Goal: Task Accomplishment & Management: Complete application form

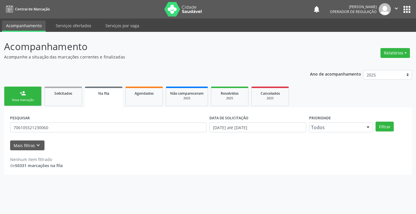
click at [29, 99] on div "Nova marcação" at bounding box center [22, 100] width 29 height 4
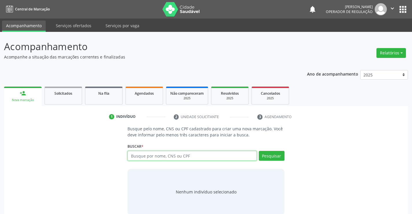
click at [179, 156] on input "text" at bounding box center [191, 156] width 129 height 10
type input "703609091667838"
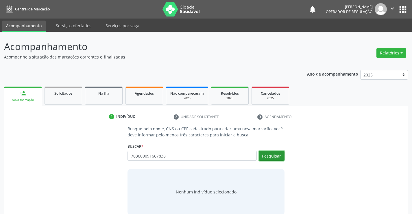
click at [276, 155] on button "Pesquisar" at bounding box center [272, 156] width 26 height 10
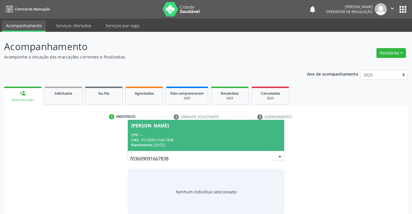
click at [212, 139] on div "CNS: 703 6090 9166 7838" at bounding box center [205, 139] width 149 height 5
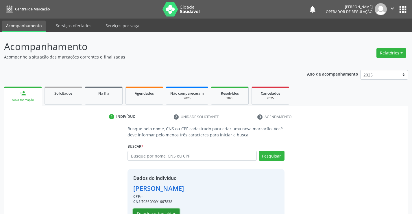
click at [165, 210] on button "Selecionar indivíduo" at bounding box center [156, 213] width 46 height 10
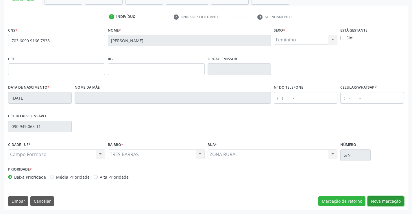
click at [390, 201] on button "Nova marcação" at bounding box center [385, 201] width 36 height 10
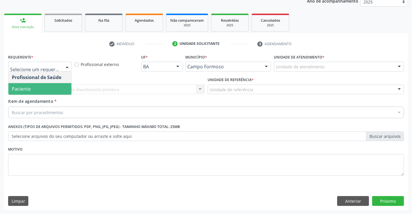
click at [41, 90] on span "Paciente" at bounding box center [39, 89] width 63 height 12
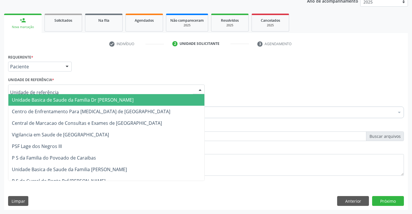
click at [46, 97] on span "Unidade Basica de Saude da Familia Dr [PERSON_NAME]" at bounding box center [73, 100] width 122 height 6
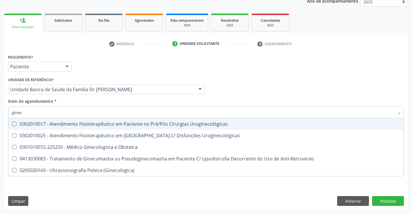
type input "gineco"
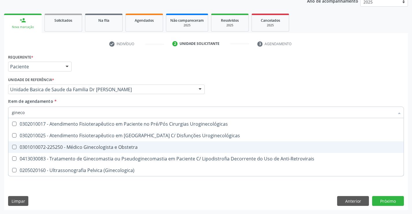
click at [107, 148] on div "0301010072-225250 - Médico Ginecologista e Obstetra" at bounding box center [206, 147] width 388 height 5
checkbox Obstetra "true"
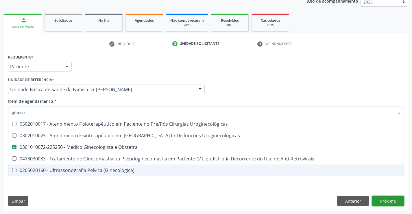
click at [392, 201] on div "Requerente * Paciente Profissional de Saúde Paciente Nenhum resultado encontrad…" at bounding box center [206, 131] width 404 height 157
checkbox Uroginecológicas "true"
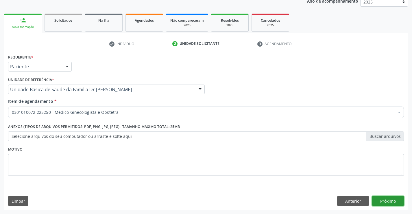
click at [389, 200] on button "Próximo" at bounding box center [388, 201] width 32 height 10
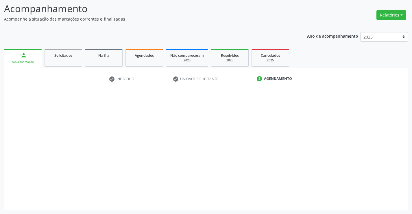
scroll to position [38, 0]
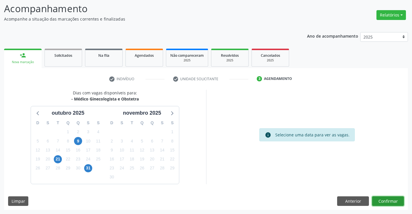
click at [386, 202] on button "Confirmar" at bounding box center [388, 201] width 32 height 10
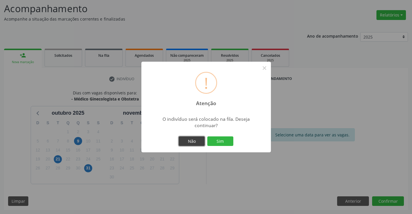
click at [190, 140] on button "Não" at bounding box center [192, 141] width 26 height 10
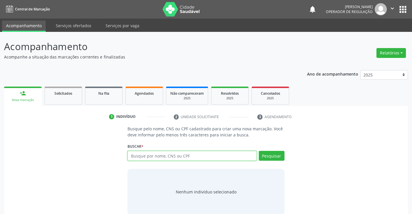
click at [149, 156] on input "text" at bounding box center [191, 156] width 129 height 10
click at [167, 156] on input "text" at bounding box center [191, 156] width 129 height 10
type input "708408722090769"
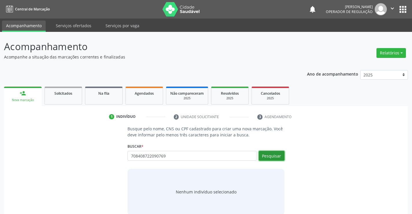
click at [278, 160] on button "Pesquisar" at bounding box center [272, 156] width 26 height 10
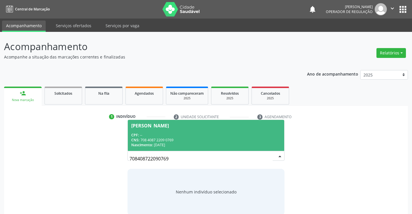
click at [205, 139] on div "CNS: 708 4087 2209 0769" at bounding box center [205, 139] width 149 height 5
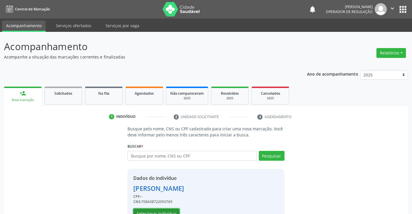
click at [161, 212] on button "Selecionar indivíduo" at bounding box center [156, 213] width 46 height 10
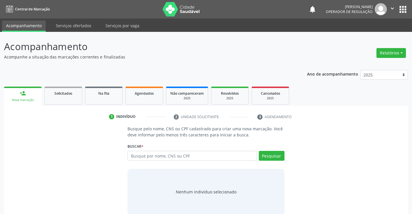
click at [166, 157] on input "text" at bounding box center [191, 156] width 129 height 10
type input "706000334357946"
click at [269, 156] on button "Pesquisar" at bounding box center [272, 156] width 26 height 10
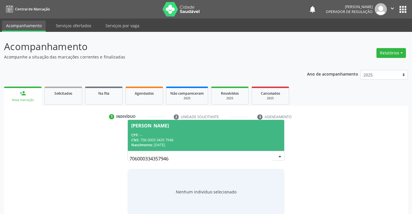
click at [237, 138] on div "CNS: 706 0003 3435 7946" at bounding box center [205, 139] width 149 height 5
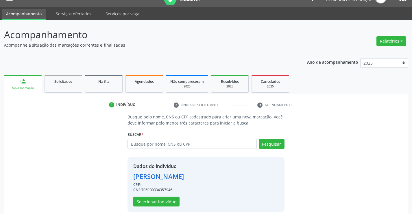
scroll to position [18, 0]
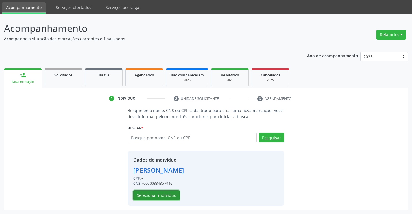
click at [168, 193] on button "Selecionar indivíduo" at bounding box center [156, 195] width 46 height 10
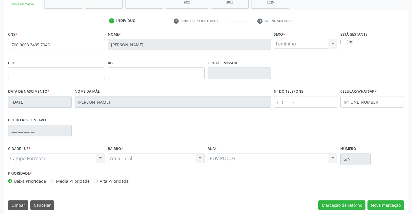
scroll to position [100, 0]
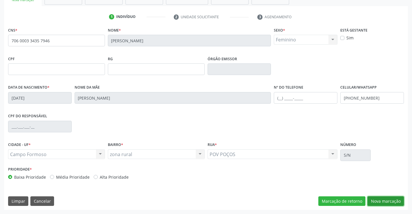
click at [385, 199] on button "Nova marcação" at bounding box center [385, 201] width 36 height 10
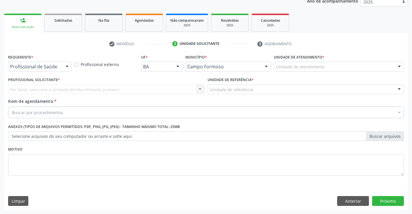
scroll to position [73, 0]
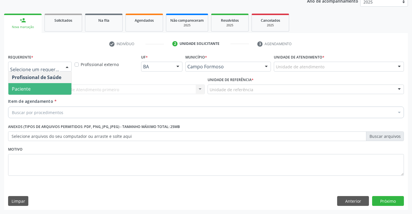
click at [39, 87] on span "Paciente" at bounding box center [39, 89] width 63 height 12
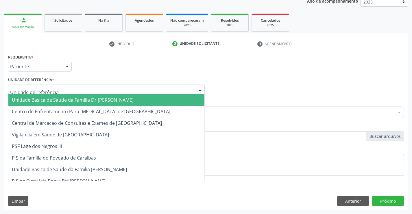
click at [47, 86] on div at bounding box center [106, 89] width 197 height 10
click at [47, 97] on span "Unidade Basica de Saude da Familia Dr [PERSON_NAME]" at bounding box center [73, 100] width 122 height 6
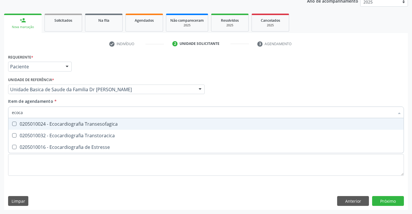
type input "ecocar"
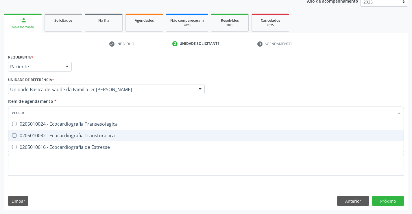
click at [82, 136] on div "0205010032 - Ecocardiografia Transtoracica" at bounding box center [206, 135] width 388 height 5
checkbox Transtoracica "true"
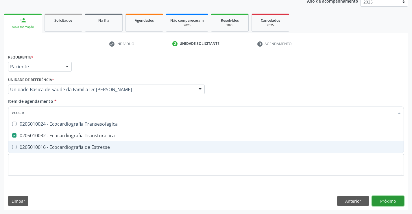
click at [387, 200] on div "Requerente * Paciente Profissional de Saúde Paciente Nenhum resultado encontrad…" at bounding box center [206, 131] width 404 height 157
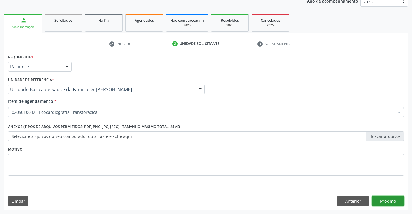
click at [387, 200] on button "Próximo" at bounding box center [388, 201] width 32 height 10
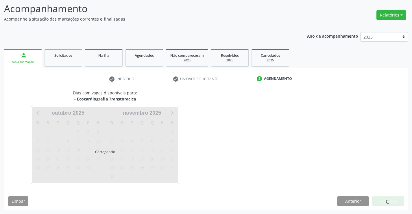
scroll to position [38, 0]
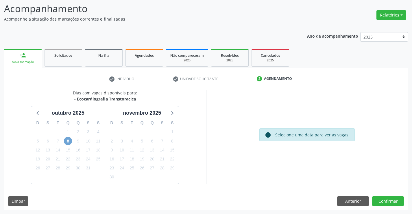
click at [70, 142] on span "8" at bounding box center [68, 141] width 8 height 8
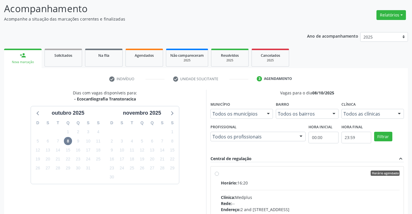
click at [221, 173] on label "Horário agendado Horário: 16:20 Clínica: Medplus Rede: -- Endereço: 2 and S 204…" at bounding box center [310, 214] width 179 height 89
click at [217, 173] on input "Horário agendado Horário: 16:20 Clínica: Medplus Rede: -- Endereço: 2 and S 204…" at bounding box center [217, 172] width 4 height 5
radio input "true"
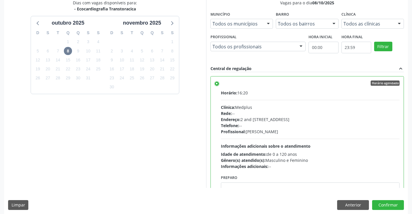
scroll to position [129, 0]
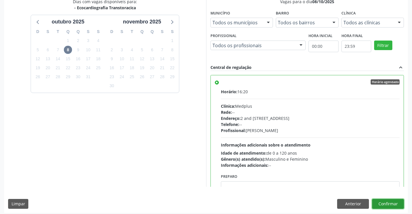
click at [393, 205] on button "Confirmar" at bounding box center [388, 204] width 32 height 10
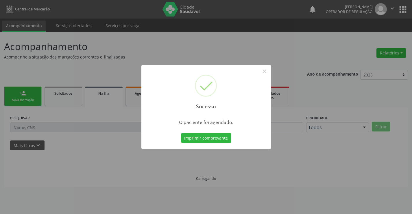
scroll to position [0, 0]
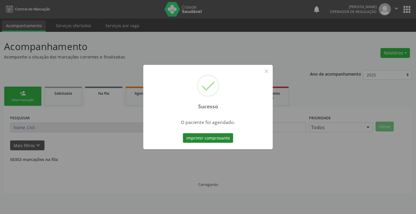
click at [202, 138] on button "Imprimir comprovante" at bounding box center [208, 138] width 50 height 10
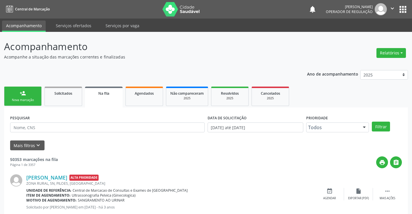
click at [29, 99] on div "Nova marcação" at bounding box center [22, 100] width 29 height 4
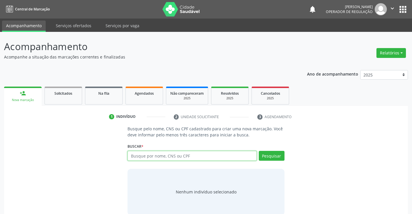
click at [163, 156] on input "text" at bounding box center [191, 156] width 129 height 10
type input "70050802510250"
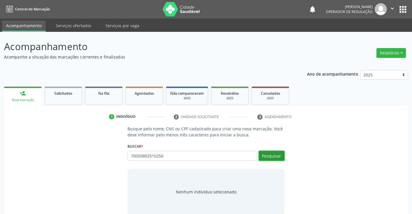
click at [269, 158] on button "Pesquisar" at bounding box center [272, 156] width 26 height 10
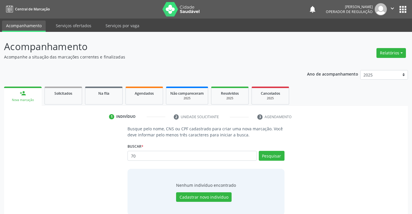
type input "7"
type input "04960979542"
click at [270, 157] on button "Pesquisar" at bounding box center [272, 156] width 26 height 10
type input "04960979542"
type input "0"
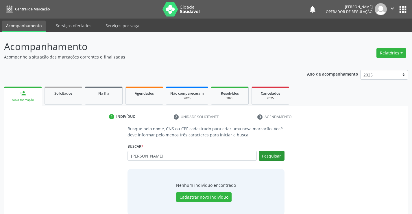
type input "ana cristina souzaa da costa oliveira"
click at [267, 156] on button "Pesquisar" at bounding box center [272, 156] width 26 height 10
type input "a"
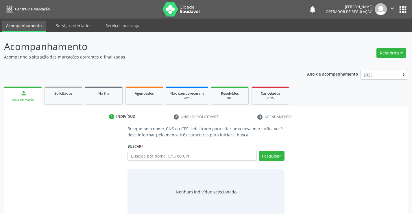
click at [151, 156] on input "text" at bounding box center [191, 156] width 129 height 10
type input "700508102510250"
click at [269, 156] on button "Pesquisar" at bounding box center [272, 156] width 26 height 10
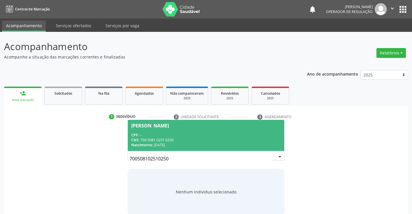
click at [222, 137] on div "CNS: 700 5081 0251 0250" at bounding box center [205, 139] width 149 height 5
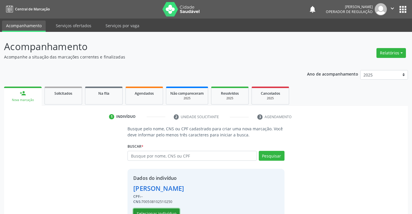
click at [160, 210] on button "Selecionar indivíduo" at bounding box center [156, 213] width 46 height 10
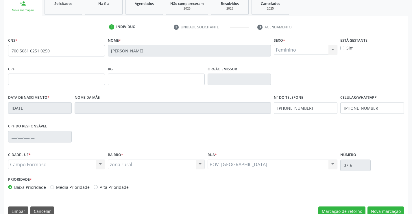
scroll to position [100, 0]
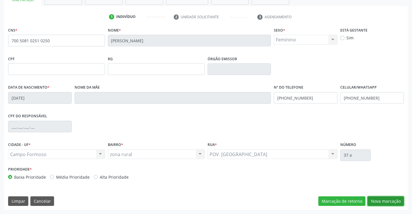
click at [382, 202] on button "Nova marcação" at bounding box center [385, 201] width 36 height 10
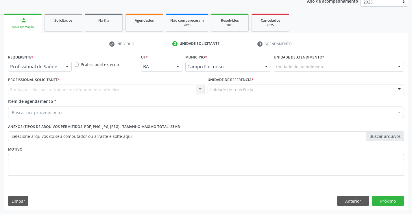
scroll to position [73, 0]
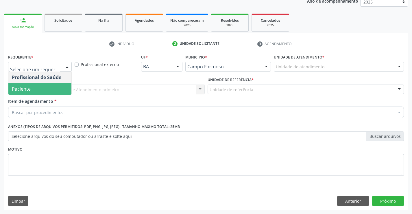
click at [45, 89] on span "Paciente" at bounding box center [39, 89] width 63 height 12
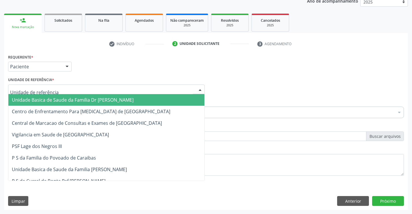
click at [51, 98] on span "Unidade Basica de Saude da Familia Dr [PERSON_NAME]" at bounding box center [73, 100] width 122 height 6
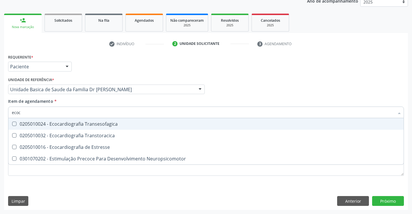
type input "ecoca"
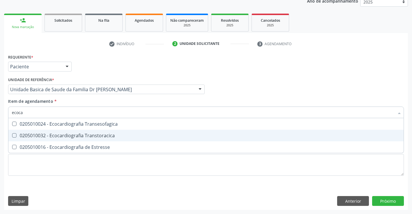
click at [74, 134] on div "0205010032 - Ecocardiografia Transtoracica" at bounding box center [206, 135] width 388 height 5
checkbox Transtoracica "true"
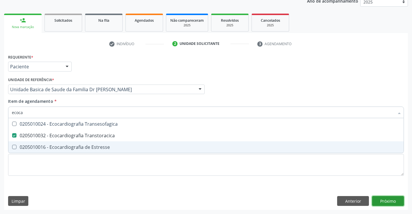
click at [392, 200] on div "Requerente * Paciente Profissional de Saúde Paciente Nenhum resultado encontrad…" at bounding box center [206, 131] width 404 height 157
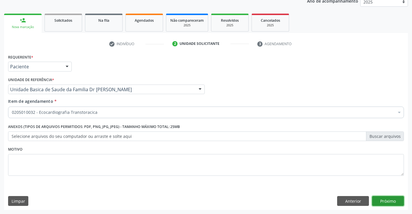
click at [392, 200] on button "Próximo" at bounding box center [388, 201] width 32 height 10
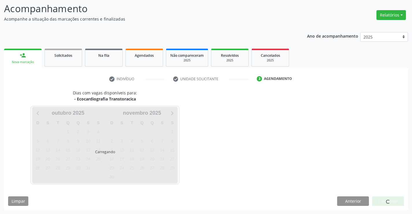
scroll to position [38, 0]
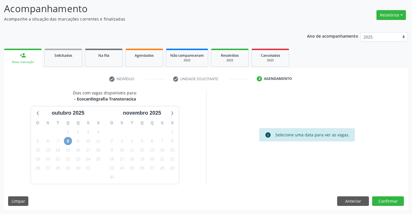
click at [67, 142] on span "8" at bounding box center [68, 141] width 8 height 8
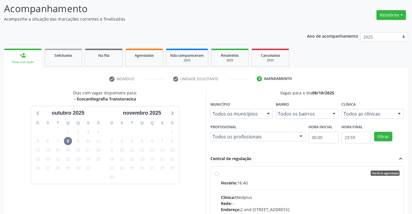
click at [221, 173] on label "Horário agendado Horário: 16:40 Clínica: Medplus Rede: -- Endereço: 2 and S 204…" at bounding box center [310, 214] width 179 height 89
click at [218, 173] on input "Horário agendado Horário: 16:40 Clínica: Medplus Rede: -- Endereço: 2 and S 204…" at bounding box center [217, 172] width 4 height 5
radio input "true"
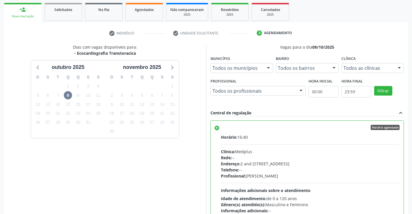
scroll to position [132, 0]
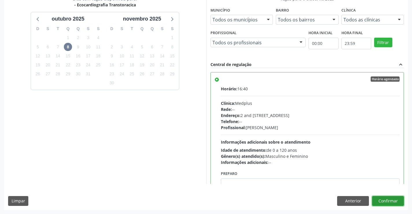
click at [390, 200] on button "Confirmar" at bounding box center [388, 201] width 32 height 10
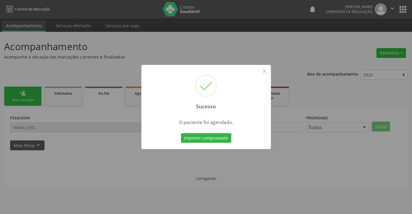
scroll to position [0, 0]
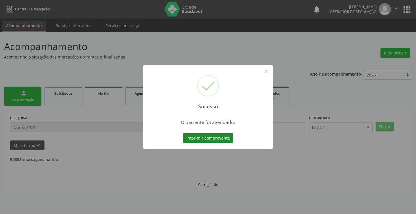
click at [210, 137] on button "Imprimir comprovante" at bounding box center [208, 138] width 50 height 10
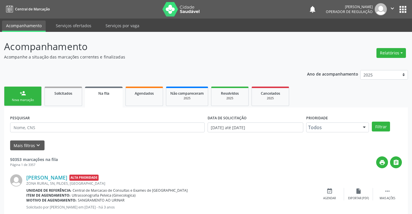
click at [31, 96] on link "person_add Nova marcação" at bounding box center [23, 95] width 38 height 19
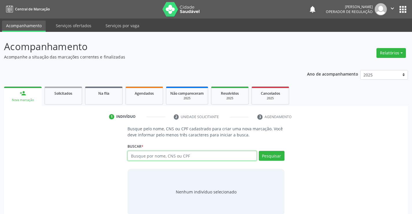
click at [157, 157] on input "text" at bounding box center [191, 156] width 129 height 10
type input "702309199646615"
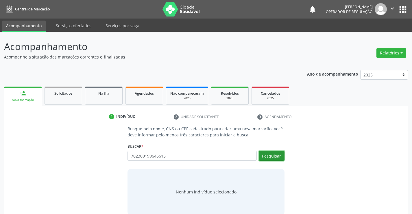
click at [272, 154] on button "Pesquisar" at bounding box center [272, 156] width 26 height 10
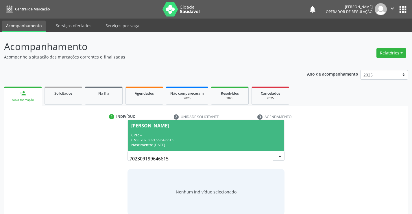
click at [201, 128] on span "Sandra Carvalho Souza CPF: -- CNS: 702 3091 9964 6615 Nascimento: 19/12/1986" at bounding box center [206, 135] width 156 height 31
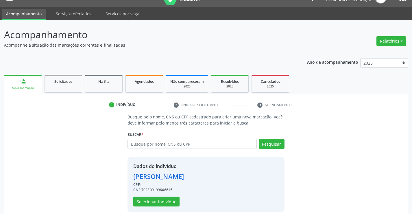
scroll to position [18, 0]
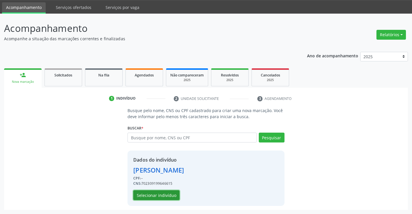
click at [151, 195] on button "Selecionar indivíduo" at bounding box center [156, 195] width 46 height 10
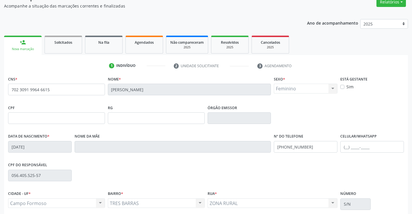
scroll to position [100, 0]
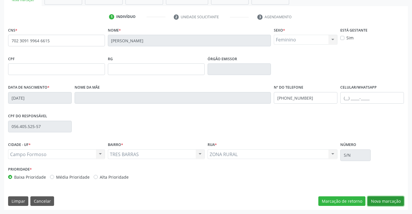
click at [384, 200] on button "Nova marcação" at bounding box center [385, 201] width 36 height 10
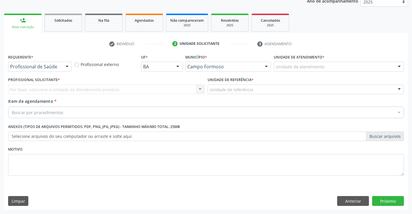
scroll to position [73, 0]
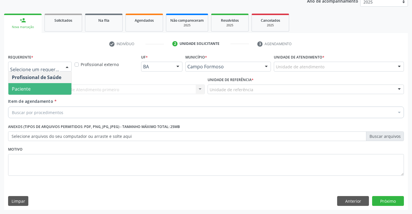
click at [52, 89] on span "Paciente" at bounding box center [39, 89] width 63 height 12
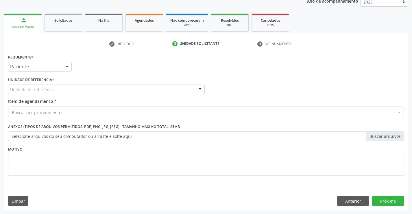
click at [60, 88] on div "Unidade de referência" at bounding box center [106, 89] width 197 height 10
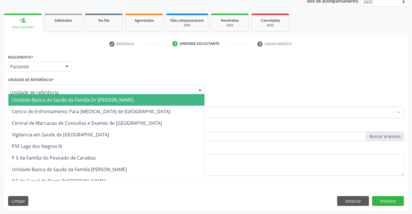
click at [64, 98] on span "Unidade Basica de Saude da Familia Dr [PERSON_NAME]" at bounding box center [73, 100] width 122 height 6
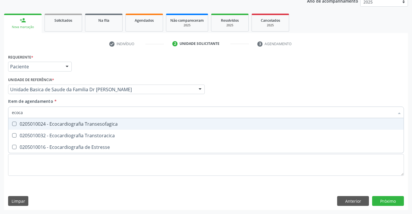
type input "ecoc"
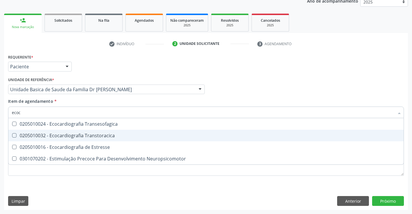
click at [83, 135] on div "0205010032 - Ecocardiografia Transtoracica" at bounding box center [206, 135] width 388 height 5
checkbox Transtoracica "true"
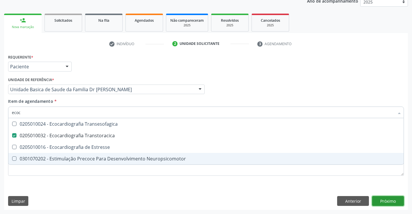
click at [392, 200] on div "Requerente * Paciente Profissional de Saúde Paciente Nenhum resultado encontrad…" at bounding box center [206, 131] width 404 height 157
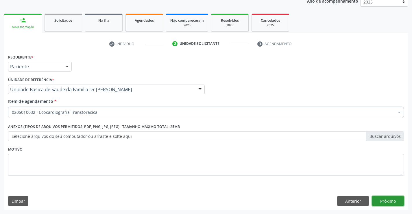
click at [392, 200] on button "Próximo" at bounding box center [388, 201] width 32 height 10
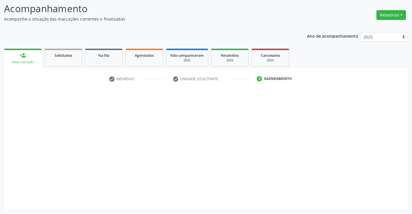
scroll to position [38, 0]
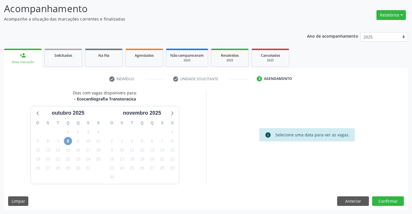
click at [67, 141] on span "8" at bounding box center [68, 141] width 8 height 8
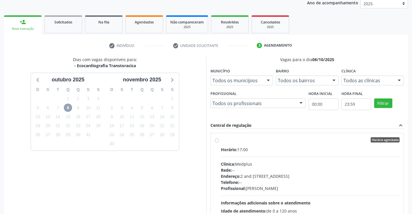
scroll to position [88, 0]
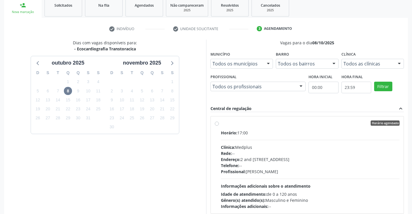
click at [221, 123] on label "Horário agendado Horário: 17:00 Clínica: Medplus Rede: -- Endereço: 2 and S 204…" at bounding box center [310, 164] width 179 height 89
click at [218, 123] on input "Horário agendado Horário: 17:00 Clínica: Medplus Rede: -- Endereço: 2 and S 204…" at bounding box center [217, 122] width 4 height 5
radio input "true"
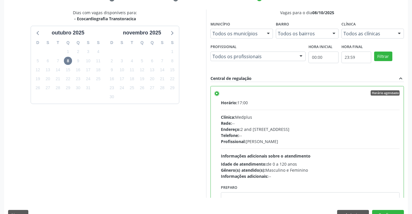
scroll to position [132, 0]
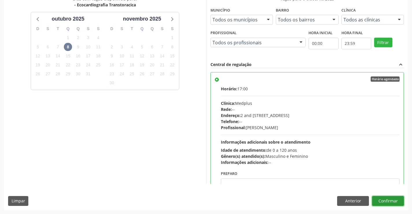
click at [393, 199] on button "Confirmar" at bounding box center [388, 201] width 32 height 10
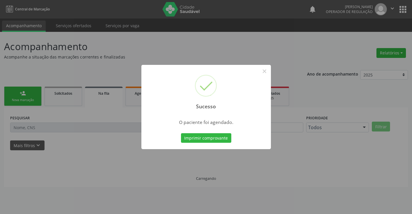
scroll to position [0, 0]
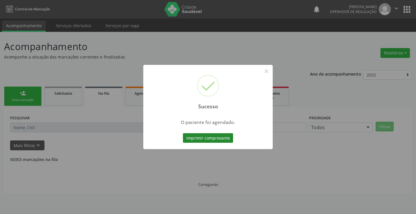
click at [196, 138] on button "Imprimir comprovante" at bounding box center [208, 138] width 50 height 10
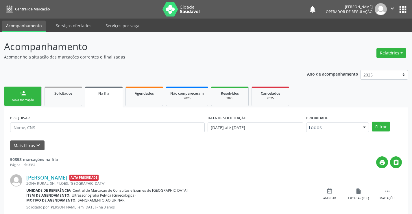
click at [29, 93] on link "person_add Nova marcação" at bounding box center [23, 95] width 38 height 19
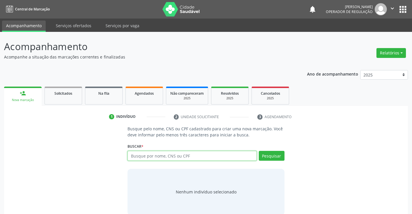
click at [175, 154] on input "text" at bounding box center [191, 156] width 129 height 10
type input "704807553165247"
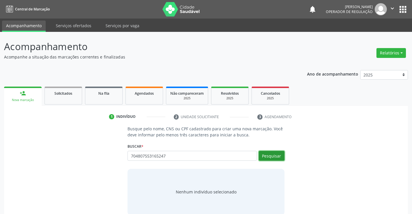
click at [271, 157] on button "Pesquisar" at bounding box center [272, 156] width 26 height 10
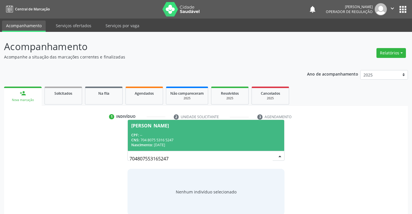
click at [229, 133] on div "CPF: --" at bounding box center [205, 134] width 149 height 5
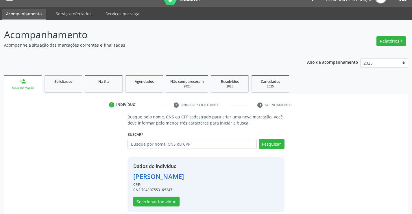
scroll to position [18, 0]
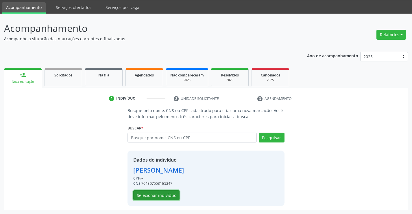
click at [163, 195] on button "Selecionar indivíduo" at bounding box center [156, 195] width 46 height 10
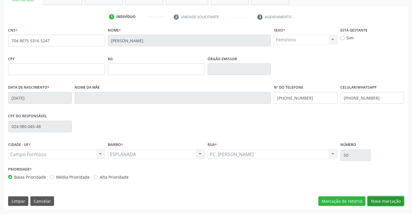
click at [386, 200] on button "Nova marcação" at bounding box center [385, 201] width 36 height 10
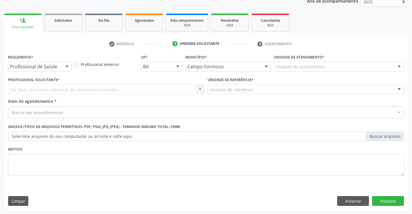
scroll to position [73, 0]
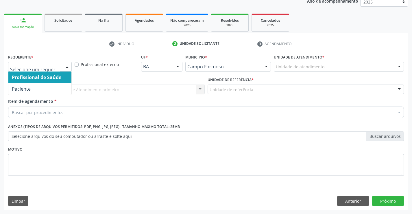
click at [60, 69] on div at bounding box center [40, 67] width 64 height 10
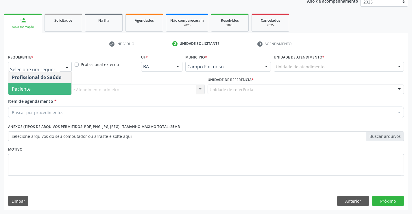
click at [57, 91] on span "Paciente" at bounding box center [39, 89] width 63 height 12
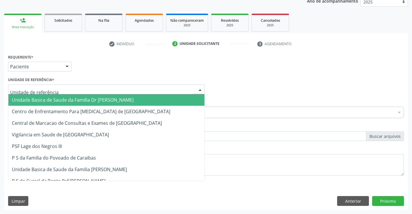
click at [54, 88] on div at bounding box center [106, 89] width 197 height 10
click at [53, 96] on span "Unidade Basica de Saude da Familia Dr [PERSON_NAME]" at bounding box center [106, 100] width 196 height 12
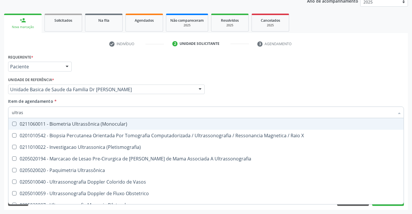
type input "ultrass"
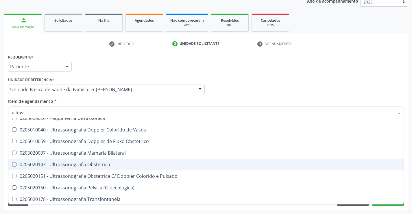
scroll to position [87, 0]
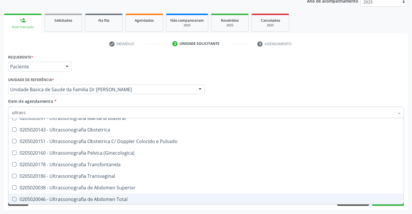
click at [123, 197] on div "0205020046 - Ultrassonografia de Abdomen Total" at bounding box center [206, 199] width 388 height 5
checkbox Total "true"
click at [386, 204] on button "Próximo" at bounding box center [388, 201] width 32 height 10
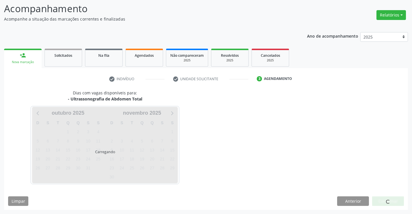
scroll to position [0, 0]
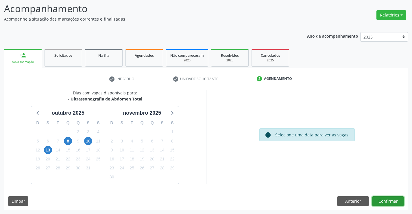
click at [386, 201] on button "Confirmar" at bounding box center [388, 201] width 32 height 10
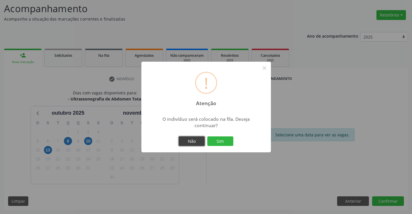
click at [196, 141] on button "Não" at bounding box center [192, 141] width 26 height 10
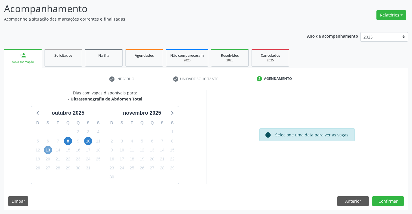
click at [47, 149] on span "13" at bounding box center [48, 150] width 8 height 8
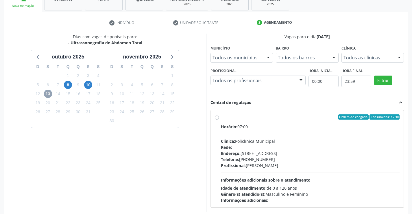
scroll to position [96, 0]
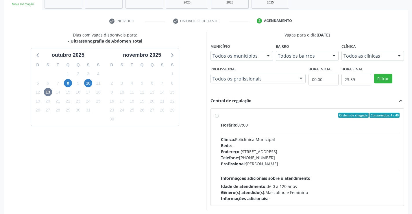
click at [221, 117] on label "Ordem de chegada Consumidos: 4 / 40 Horário: 07:00 Clínica: Policlínica Municip…" at bounding box center [310, 156] width 179 height 89
click at [216, 117] on input "Ordem de chegada Consumidos: 4 / 40 Horário: 07:00 Clínica: Policlínica Municip…" at bounding box center [217, 114] width 4 height 5
radio input "true"
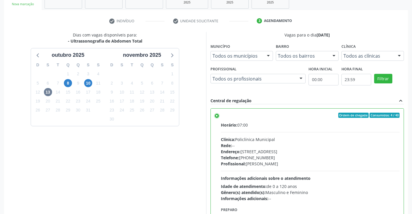
scroll to position [132, 0]
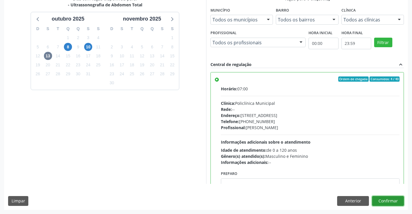
click at [390, 201] on button "Confirmar" at bounding box center [388, 201] width 32 height 10
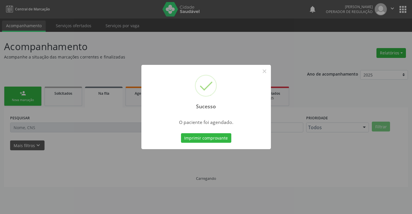
scroll to position [0, 0]
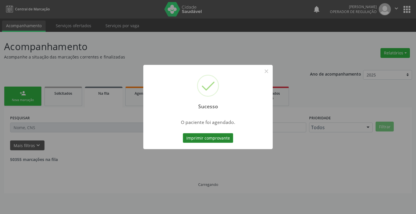
click at [212, 134] on button "Imprimir comprovante" at bounding box center [208, 138] width 50 height 10
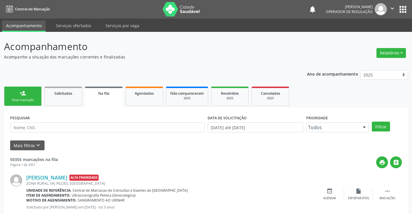
click at [26, 97] on link "person_add Nova marcação" at bounding box center [23, 95] width 38 height 19
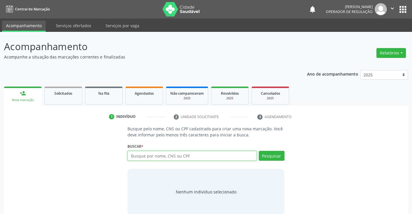
click at [170, 156] on input "text" at bounding box center [191, 156] width 129 height 10
type input "700507931134052"
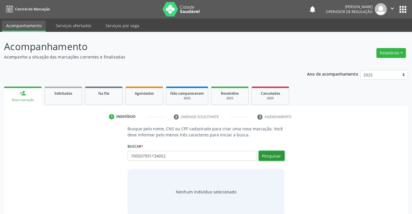
click at [276, 155] on button "Pesquisar" at bounding box center [272, 156] width 26 height 10
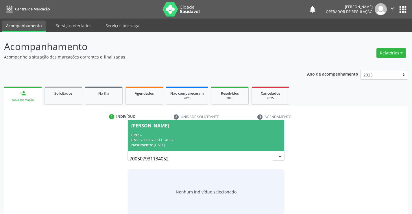
click at [217, 138] on div "CNS: 700 5079 3113 4052" at bounding box center [205, 139] width 149 height 5
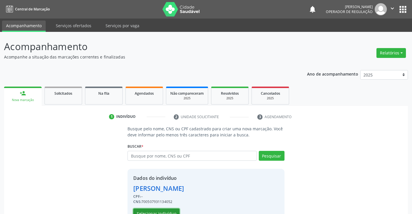
click at [163, 212] on button "Selecionar indivíduo" at bounding box center [156, 213] width 46 height 10
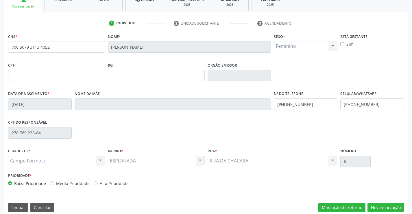
scroll to position [100, 0]
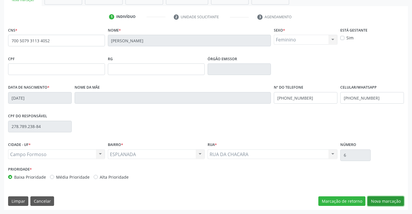
click at [382, 200] on button "Nova marcação" at bounding box center [385, 201] width 36 height 10
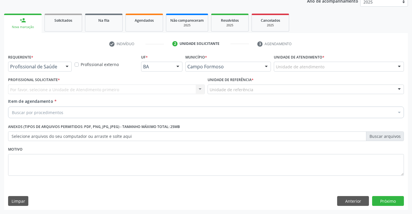
scroll to position [73, 0]
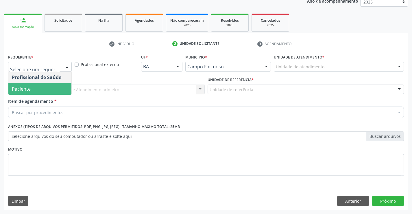
click at [46, 90] on span "Paciente" at bounding box center [39, 89] width 63 height 12
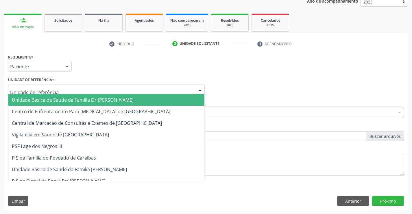
click at [53, 92] on div at bounding box center [106, 89] width 197 height 10
click at [53, 98] on span "Unidade Basica de Saude da Familia Dr [PERSON_NAME]" at bounding box center [73, 100] width 122 height 6
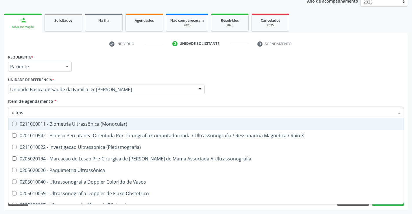
type input "ultrass"
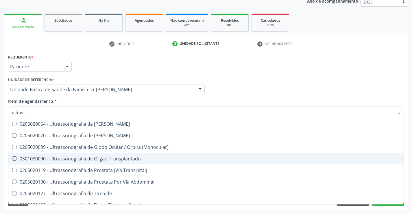
scroll to position [180, 0]
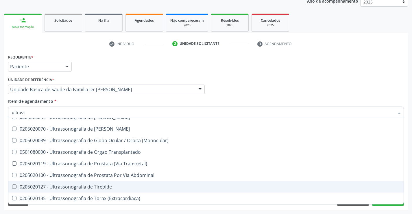
click at [114, 187] on div "0205020127 - Ultrassonografia de Tireoide" at bounding box center [206, 186] width 388 height 5
checkbox Tireoide "true"
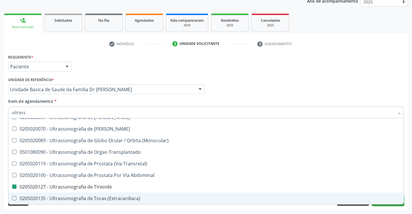
click at [385, 205] on button "Próximo" at bounding box center [388, 201] width 32 height 10
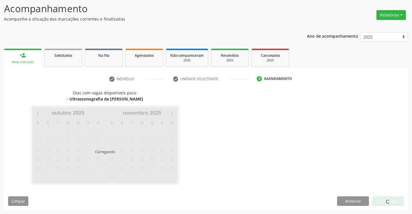
scroll to position [0, 0]
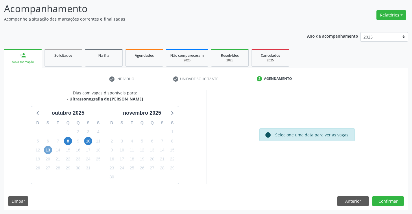
click at [49, 153] on span "13" at bounding box center [48, 150] width 8 height 8
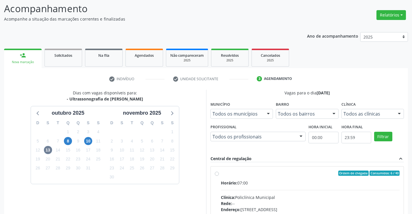
click at [221, 175] on label "Ordem de chegada Consumidos: 6 / 40 Horário: 07:00 Clínica: Policlínica Municip…" at bounding box center [310, 214] width 179 height 89
click at [216, 175] on input "Ordem de chegada Consumidos: 6 / 40 Horário: 07:00 Clínica: Policlínica Municip…" at bounding box center [217, 172] width 4 height 5
radio input "true"
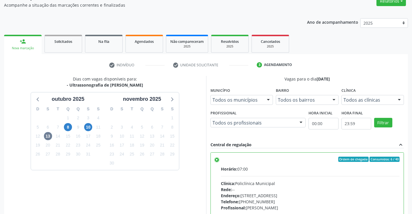
scroll to position [132, 0]
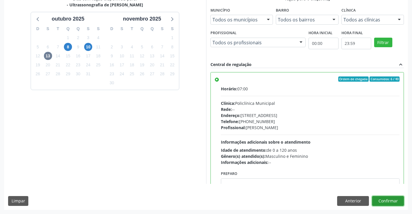
click at [393, 200] on button "Confirmar" at bounding box center [388, 201] width 32 height 10
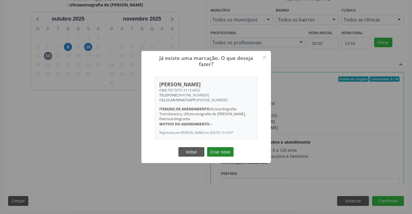
click at [220, 155] on button "Criar novo" at bounding box center [220, 152] width 27 height 10
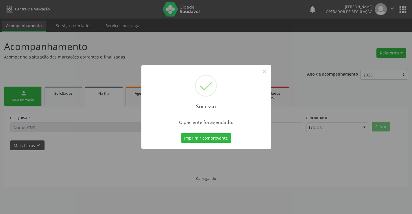
scroll to position [0, 0]
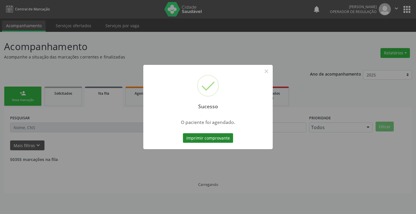
click at [212, 137] on button "Imprimir comprovante" at bounding box center [208, 138] width 50 height 10
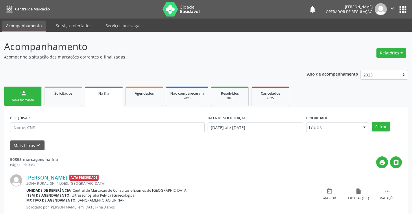
click at [30, 95] on link "person_add Nova marcação" at bounding box center [23, 95] width 38 height 19
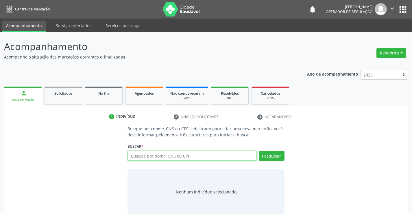
click at [164, 156] on input "text" at bounding box center [191, 156] width 129 height 10
type input "702704158435360"
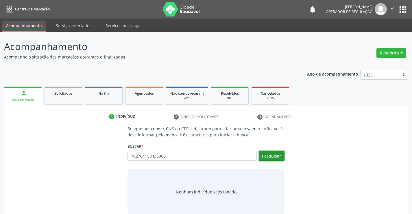
click at [267, 156] on button "Pesquisar" at bounding box center [272, 156] width 26 height 10
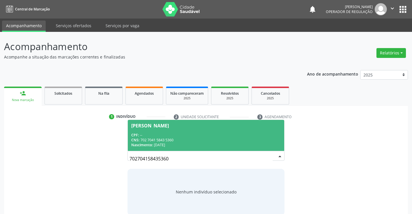
click at [183, 135] on div "CPF: --" at bounding box center [205, 134] width 149 height 5
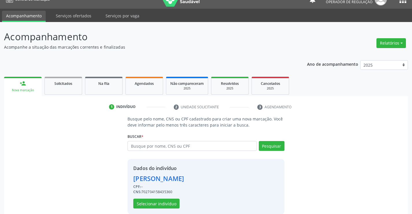
scroll to position [18, 0]
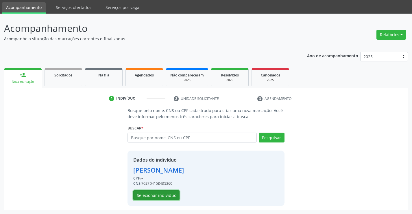
click at [164, 191] on button "Selecionar indivíduo" at bounding box center [156, 195] width 46 height 10
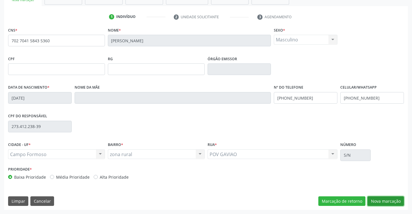
click at [380, 201] on button "Nova marcação" at bounding box center [385, 201] width 36 height 10
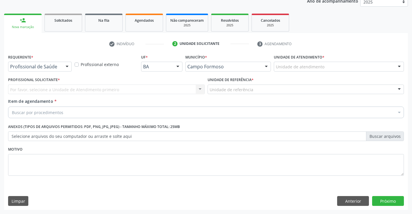
scroll to position [73, 0]
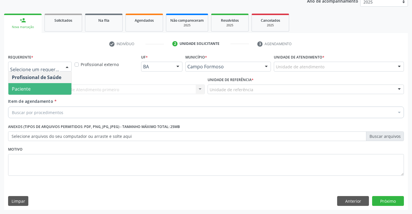
click at [35, 90] on span "Paciente" at bounding box center [39, 89] width 63 height 12
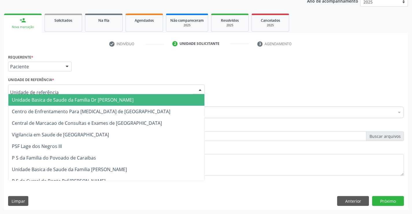
click at [41, 95] on span "Unidade Basica de Saude da Familia Dr [PERSON_NAME]" at bounding box center [106, 100] width 196 height 12
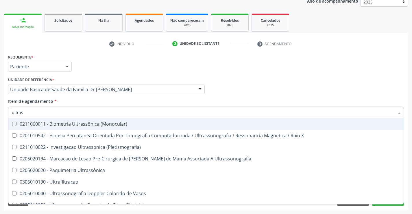
type input "ultrass"
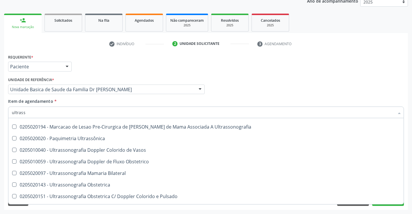
scroll to position [87, 0]
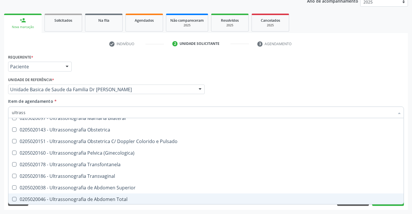
click at [129, 198] on div "0205020046 - Ultrassonografia de Abdomen Total" at bounding box center [206, 199] width 388 height 5
checkbox Total "true"
click at [384, 205] on button "Próximo" at bounding box center [388, 201] width 32 height 10
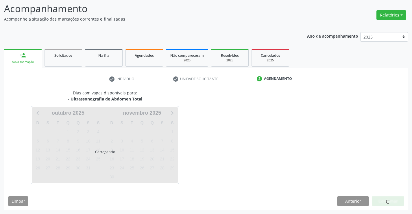
scroll to position [0, 0]
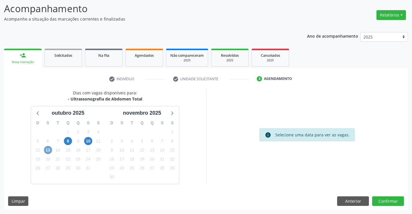
click at [49, 149] on span "13" at bounding box center [48, 150] width 8 height 8
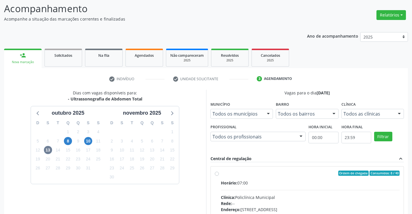
click at [221, 173] on label "Ordem de chegada Consumidos: 8 / 40 Horário: 07:00 Clínica: Policlínica Municip…" at bounding box center [310, 214] width 179 height 89
click at [215, 173] on input "Ordem de chegada Consumidos: 8 / 40 Horário: 07:00 Clínica: Policlínica Municip…" at bounding box center [217, 172] width 4 height 5
radio input "true"
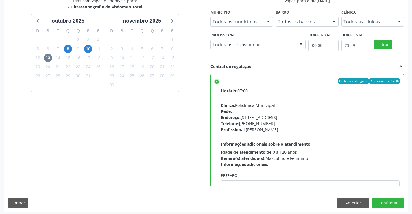
scroll to position [132, 0]
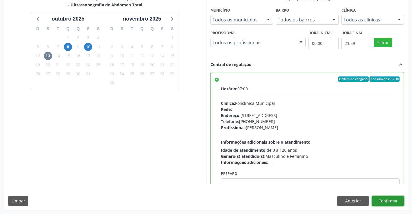
click at [393, 201] on button "Confirmar" at bounding box center [388, 201] width 32 height 10
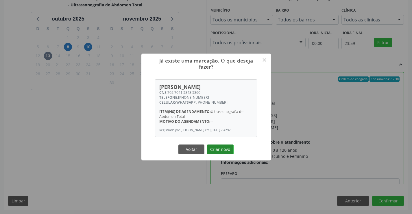
click at [216, 153] on button "Criar novo" at bounding box center [220, 149] width 27 height 10
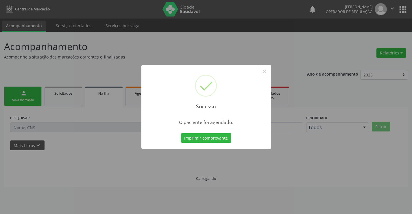
scroll to position [0, 0]
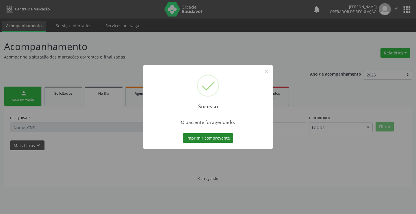
click at [208, 135] on button "Imprimir comprovante" at bounding box center [208, 138] width 50 height 10
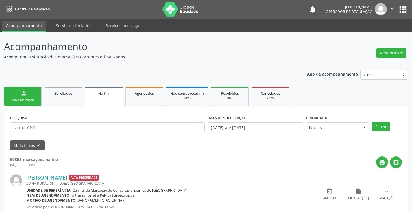
click at [26, 95] on div "person_add" at bounding box center [23, 93] width 6 height 6
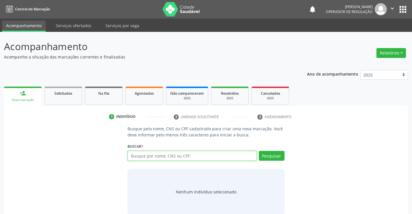
click at [173, 157] on input "text" at bounding box center [191, 156] width 129 height 10
type input "702301128796919"
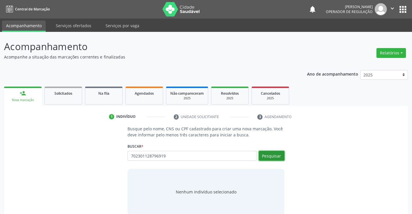
click at [280, 152] on button "Pesquisar" at bounding box center [272, 156] width 26 height 10
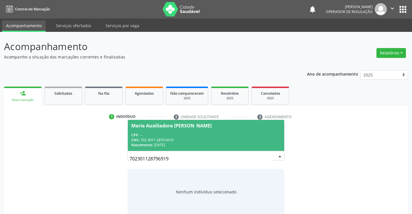
click at [199, 134] on div "CPF: --" at bounding box center [205, 134] width 149 height 5
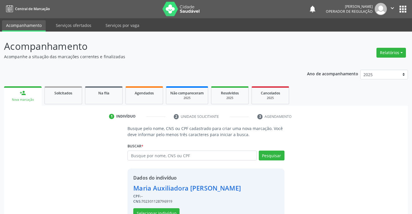
scroll to position [18, 0]
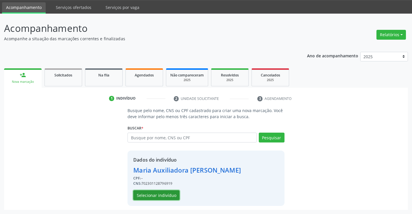
click at [171, 193] on button "Selecionar indivíduo" at bounding box center [156, 195] width 46 height 10
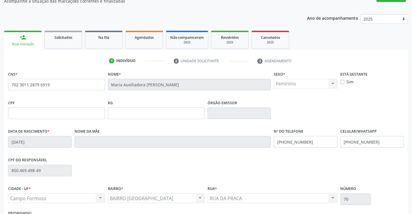
scroll to position [100, 0]
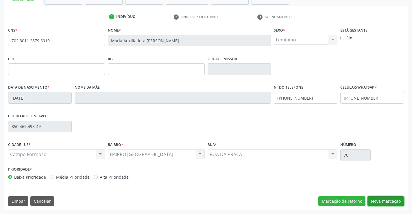
click at [390, 201] on button "Nova marcação" at bounding box center [385, 201] width 36 height 10
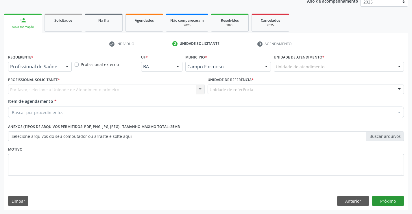
scroll to position [73, 0]
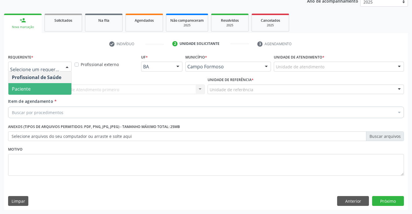
click at [45, 90] on span "Paciente" at bounding box center [39, 89] width 63 height 12
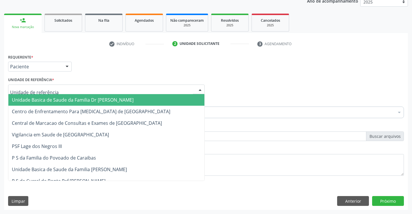
click at [50, 97] on span "Unidade Basica de Saude da Familia Dr [PERSON_NAME]" at bounding box center [73, 100] width 122 height 6
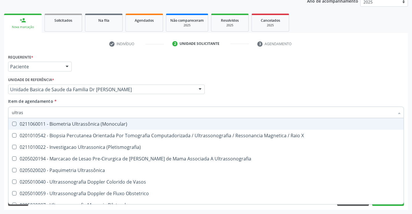
type input "ultrass"
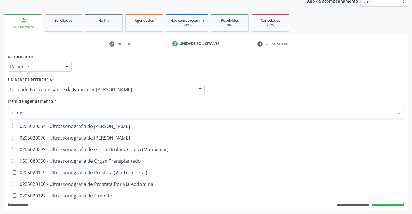
scroll to position [173, 0]
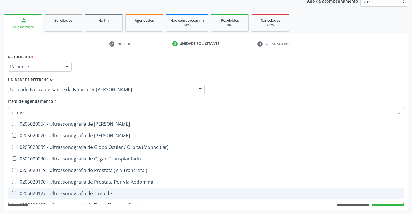
click at [115, 194] on div "0205020127 - Ultrassonografia de Tireoide" at bounding box center [206, 193] width 388 height 5
checkbox Tireoide "true"
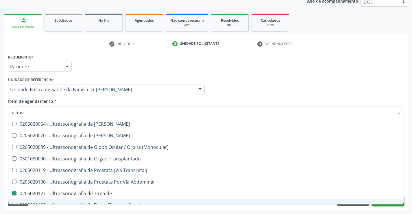
click at [386, 205] on button "Próximo" at bounding box center [388, 201] width 32 height 10
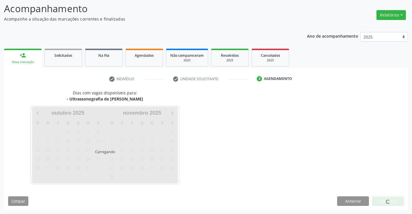
scroll to position [0, 0]
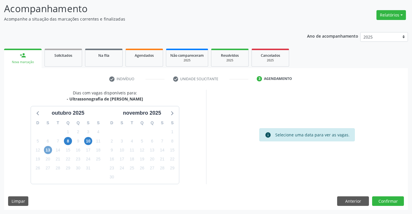
click at [45, 148] on span "13" at bounding box center [48, 150] width 8 height 8
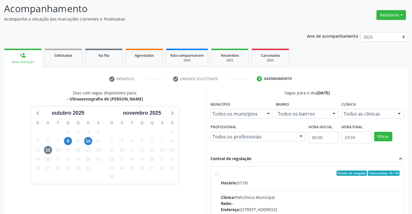
click at [221, 174] on label "Ordem de chegada Consumidos: 10 / 40 Horário: 07:00 Clínica: Policlínica Munici…" at bounding box center [310, 214] width 179 height 89
click at [218, 174] on input "Ordem de chegada Consumidos: 10 / 40 Horário: 07:00 Clínica: Policlínica Munici…" at bounding box center [217, 172] width 4 height 5
radio input "true"
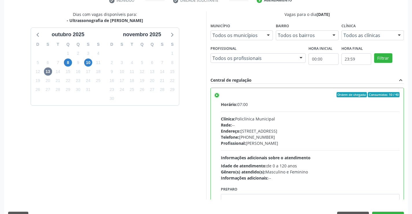
scroll to position [132, 0]
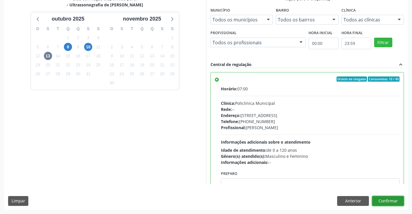
click at [388, 199] on button "Confirmar" at bounding box center [388, 201] width 32 height 10
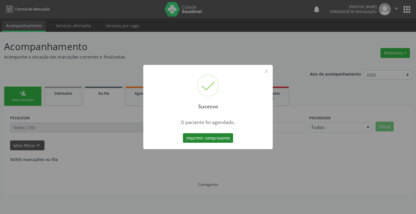
click at [212, 136] on button "Imprimir comprovante" at bounding box center [208, 138] width 50 height 10
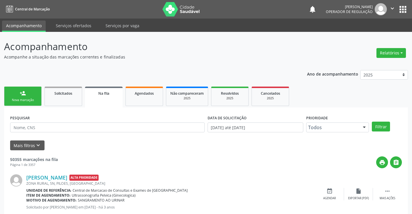
click at [24, 96] on link "person_add Nova marcação" at bounding box center [23, 95] width 38 height 19
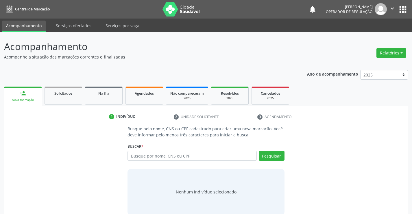
click at [168, 149] on div "Buscar * Busque por nome, CNS ou CPF Nenhum resultado encontrado para: " " Digi…" at bounding box center [205, 153] width 157 height 23
click at [213, 154] on input "text" at bounding box center [191, 156] width 129 height 10
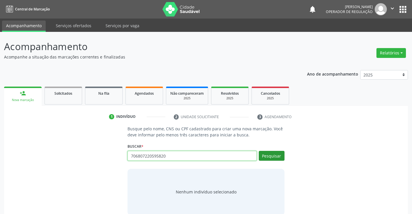
type input "706807220595820"
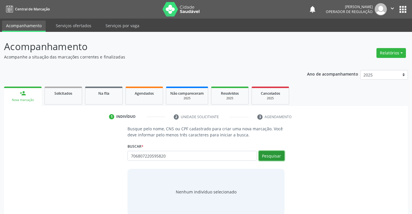
click at [270, 155] on button "Pesquisar" at bounding box center [272, 156] width 26 height 10
type input "706807220595820"
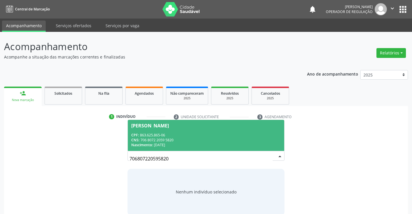
click at [190, 133] on div "CPF: 863.625.865-06" at bounding box center [205, 134] width 149 height 5
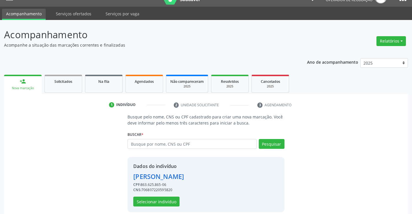
scroll to position [18, 0]
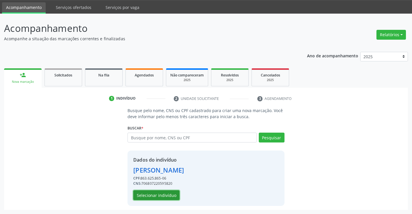
click at [161, 195] on button "Selecionar indivíduo" at bounding box center [156, 195] width 46 height 10
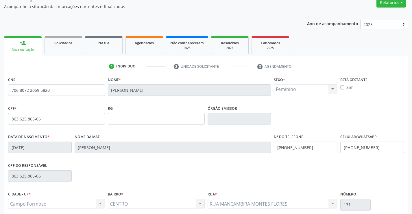
scroll to position [100, 0]
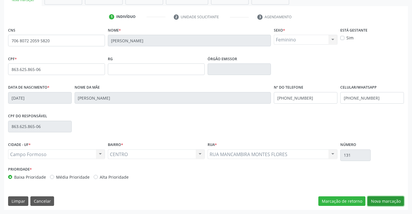
click at [384, 201] on button "Nova marcação" at bounding box center [385, 201] width 36 height 10
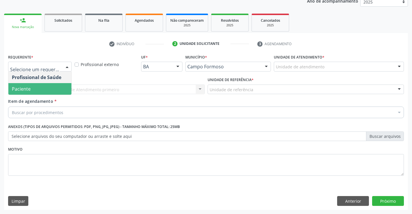
click at [40, 86] on span "Paciente" at bounding box center [39, 89] width 63 height 12
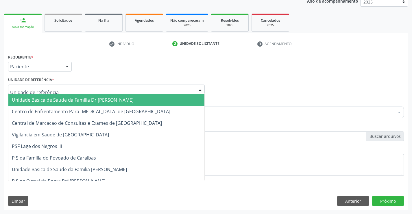
click at [50, 102] on span "Unidade Basica de Saude da Familia Dr [PERSON_NAME]" at bounding box center [73, 100] width 122 height 6
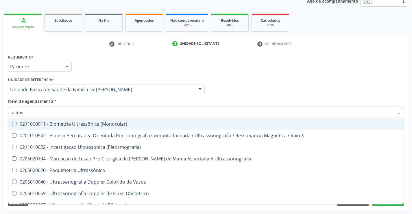
type input "ultrass"
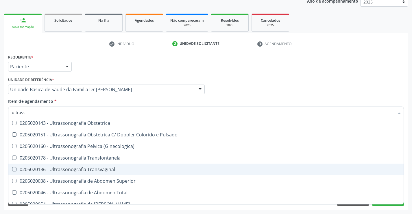
scroll to position [64, 0]
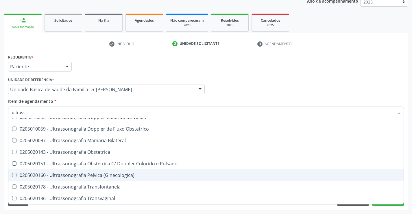
click at [132, 176] on div "0205020160 - Ultrassonografia Pelvica (Ginecologica)" at bounding box center [206, 175] width 388 height 5
checkbox \(Ginecologica\) "true"
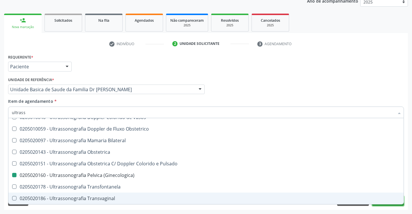
click at [384, 205] on button "Próximo" at bounding box center [388, 201] width 32 height 10
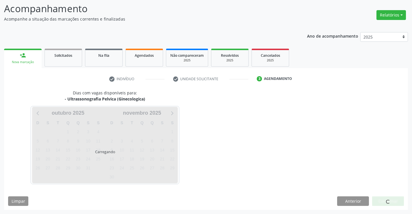
scroll to position [0, 0]
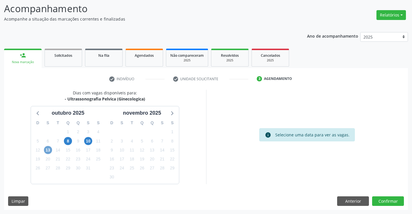
click at [47, 149] on span "13" at bounding box center [48, 150] width 8 height 8
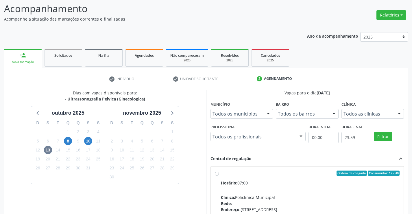
click at [221, 173] on label "Ordem de chegada Consumidos: 12 / 40 Horário: 07:00 Clínica: Policlínica Munici…" at bounding box center [310, 214] width 179 height 89
click at [217, 173] on input "Ordem de chegada Consumidos: 12 / 40 Horário: 07:00 Clínica: Policlínica Munici…" at bounding box center [217, 172] width 4 height 5
radio input "true"
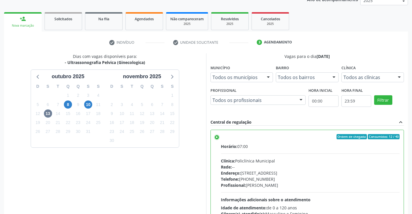
scroll to position [132, 0]
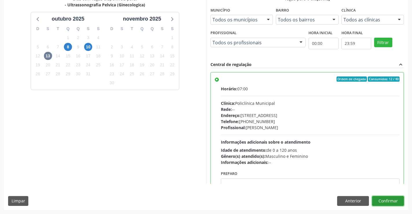
click at [390, 200] on button "Confirmar" at bounding box center [388, 201] width 32 height 10
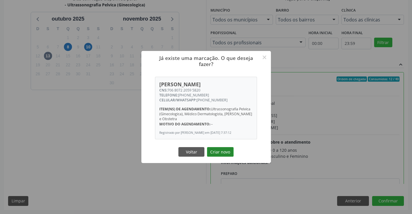
click at [218, 156] on button "Criar novo" at bounding box center [220, 152] width 27 height 10
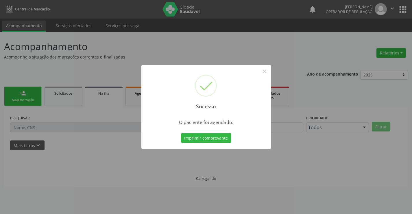
scroll to position [0, 0]
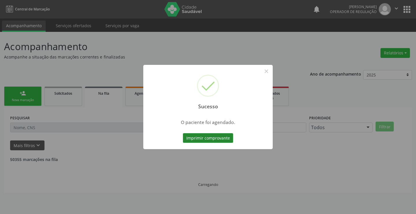
click at [214, 136] on button "Imprimir comprovante" at bounding box center [208, 138] width 50 height 10
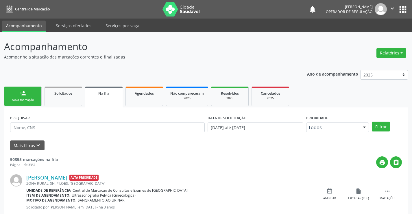
click at [21, 93] on div "person_add" at bounding box center [23, 93] width 6 height 6
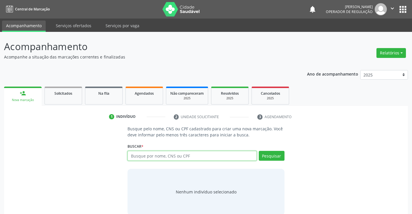
click at [156, 158] on input "text" at bounding box center [191, 156] width 129 height 10
type input "708003822757527"
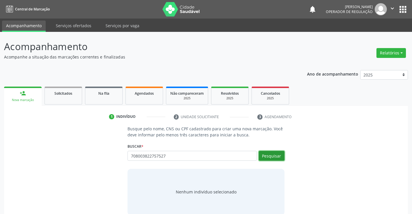
click at [277, 154] on button "Pesquisar" at bounding box center [272, 156] width 26 height 10
type input "708003822757527"
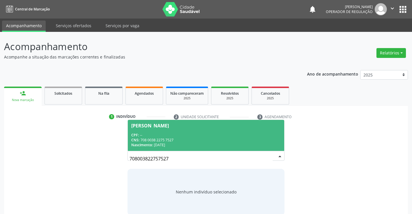
click at [249, 136] on div "CPF: --" at bounding box center [205, 134] width 149 height 5
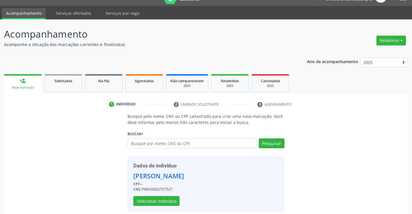
scroll to position [18, 0]
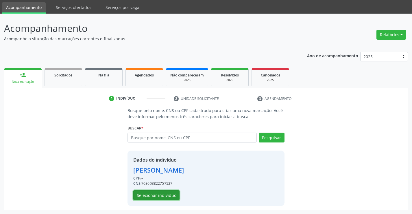
click at [167, 193] on button "Selecionar indivíduo" at bounding box center [156, 195] width 46 height 10
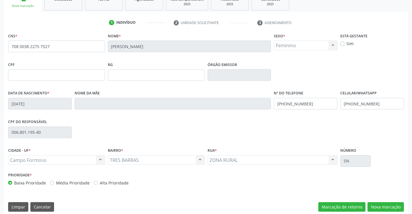
scroll to position [100, 0]
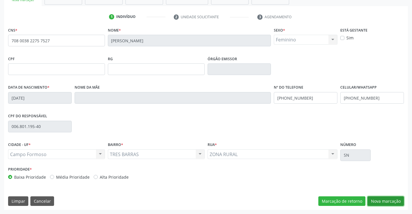
click at [380, 198] on button "Nova marcação" at bounding box center [385, 201] width 36 height 10
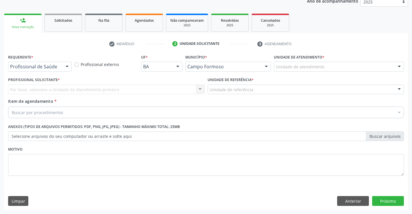
scroll to position [73, 0]
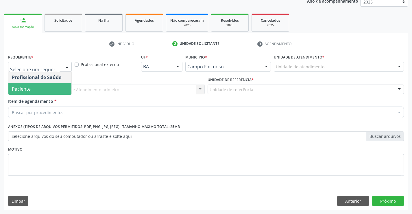
click at [44, 87] on span "Paciente" at bounding box center [39, 89] width 63 height 12
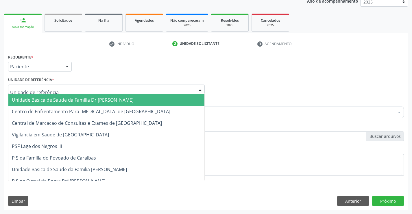
click at [51, 97] on span "Unidade Basica de Saude da Familia Dr [PERSON_NAME]" at bounding box center [73, 100] width 122 height 6
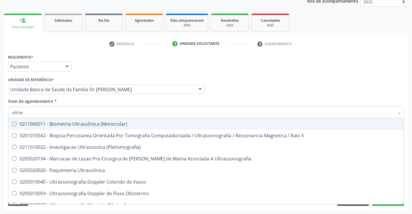
type input "ultrass"
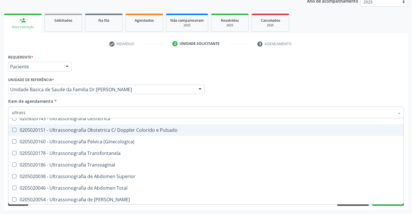
scroll to position [116, 0]
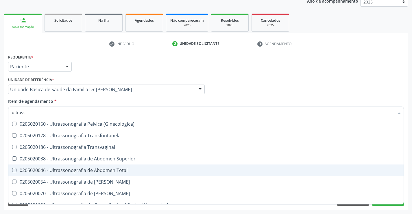
click at [139, 170] on div "0205020046 - Ultrassonografia de Abdomen Total" at bounding box center [206, 170] width 388 height 5
checkbox Total "true"
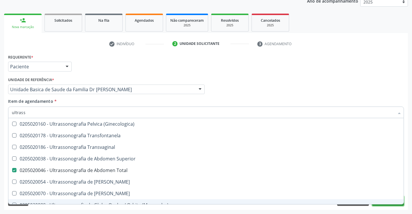
click at [385, 205] on button "Próximo" at bounding box center [388, 201] width 32 height 10
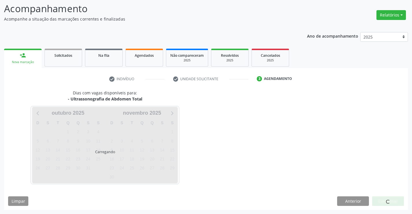
scroll to position [0, 0]
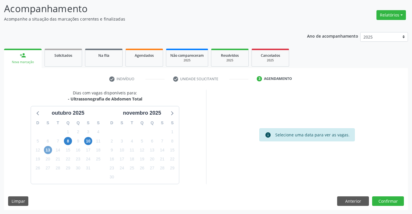
click at [49, 153] on span "13" at bounding box center [48, 150] width 8 height 8
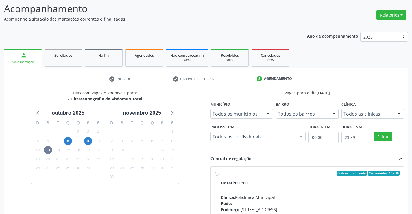
click at [221, 175] on label "Ordem de chegada Consumidos: 13 / 40 Horário: 07:00 Clínica: Policlínica Munici…" at bounding box center [310, 214] width 179 height 89
click at [216, 175] on input "Ordem de chegada Consumidos: 13 / 40 Horário: 07:00 Clínica: Policlínica Munici…" at bounding box center [217, 172] width 4 height 5
radio input "true"
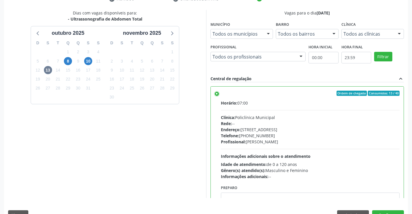
scroll to position [132, 0]
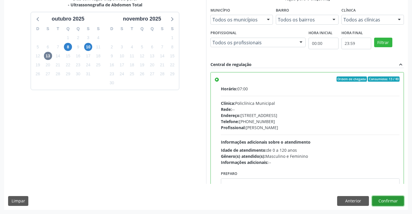
click at [391, 199] on button "Confirmar" at bounding box center [388, 201] width 32 height 10
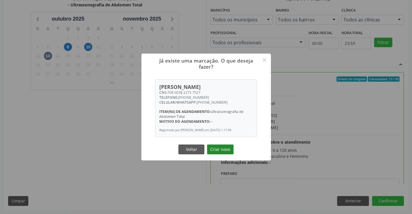
click at [221, 152] on button "Criar novo" at bounding box center [220, 149] width 27 height 10
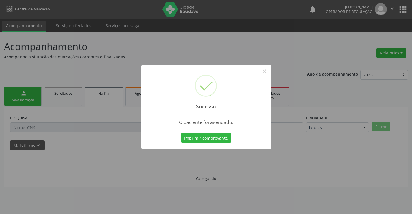
scroll to position [0, 0]
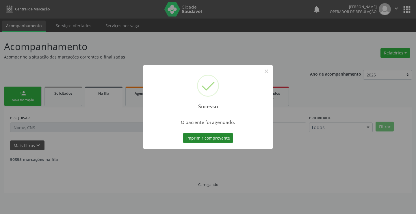
click at [220, 140] on button "Imprimir comprovante" at bounding box center [208, 138] width 50 height 10
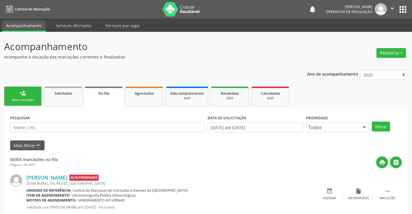
click at [31, 93] on link "person_add Nova marcação" at bounding box center [23, 95] width 38 height 19
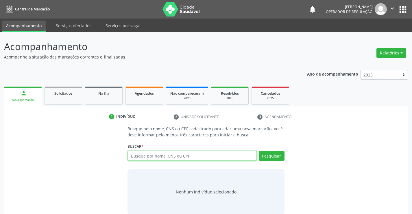
click at [169, 154] on input "text" at bounding box center [191, 156] width 129 height 10
type input "705001050526851"
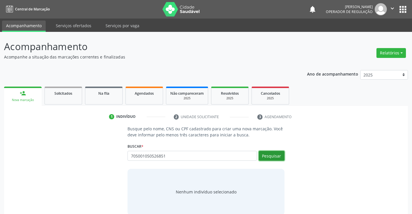
click at [272, 153] on button "Pesquisar" at bounding box center [272, 156] width 26 height 10
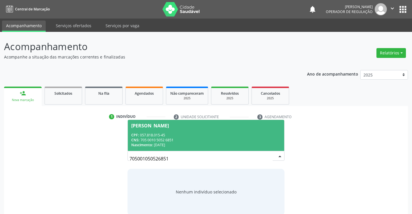
click at [230, 136] on div "CPF: 057.818.015-45" at bounding box center [205, 134] width 149 height 5
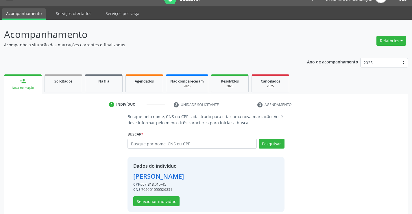
scroll to position [18, 0]
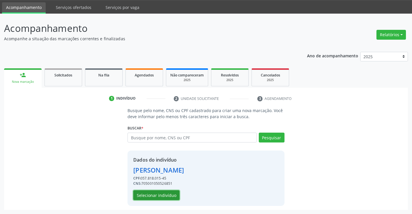
click at [166, 192] on button "Selecionar indivíduo" at bounding box center [156, 195] width 46 height 10
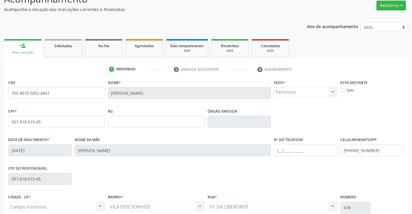
scroll to position [100, 0]
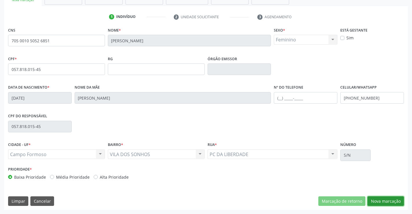
click at [379, 201] on button "Nova marcação" at bounding box center [385, 201] width 36 height 10
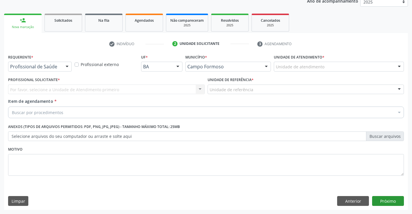
scroll to position [73, 0]
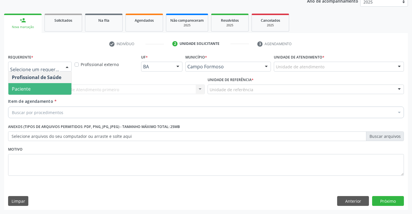
click at [29, 89] on span "Paciente" at bounding box center [21, 89] width 19 height 6
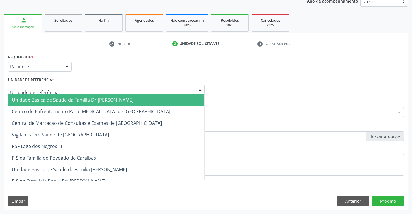
drag, startPoint x: 40, startPoint y: 89, endPoint x: 40, endPoint y: 94, distance: 4.9
click at [40, 96] on span "Unidade Basica de Saude da Familia Dr [PERSON_NAME]" at bounding box center [106, 100] width 196 height 12
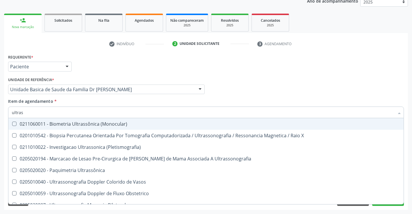
type input "ultrass"
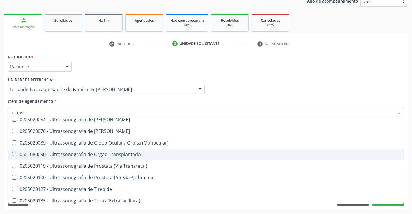
scroll to position [180, 0]
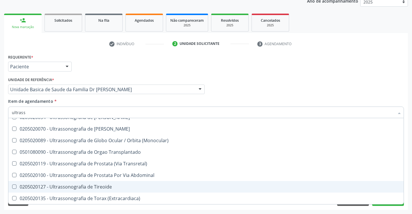
click at [123, 186] on div "0205020127 - Ultrassonografia de Tireoide" at bounding box center [206, 186] width 388 height 5
checkbox Tireoide "true"
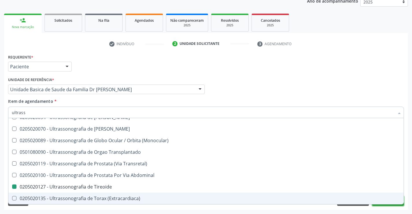
click at [382, 205] on button "Próximo" at bounding box center [388, 201] width 32 height 10
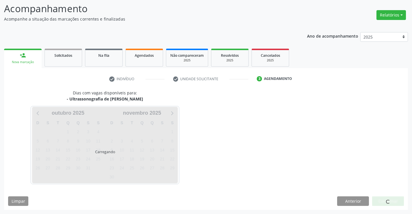
scroll to position [0, 0]
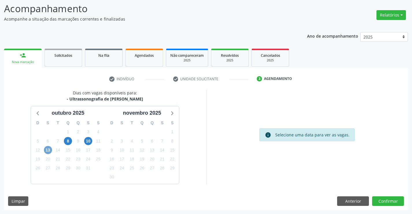
click at [48, 149] on span "13" at bounding box center [48, 150] width 8 height 8
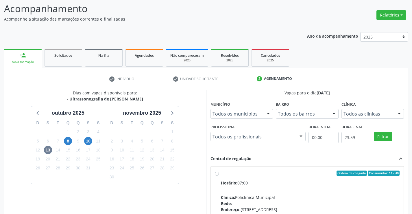
click at [221, 172] on label "Ordem de chegada Consumidos: 14 / 40 Horário: 07:00 Clínica: Policlínica Munici…" at bounding box center [310, 214] width 179 height 89
click at [216, 172] on input "Ordem de chegada Consumidos: 14 / 40 Horário: 07:00 Clínica: Policlínica Munici…" at bounding box center [217, 172] width 4 height 5
radio input "true"
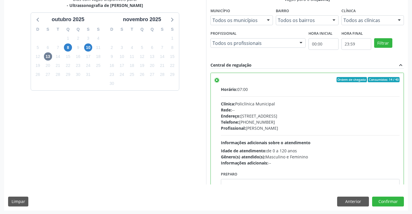
scroll to position [132, 0]
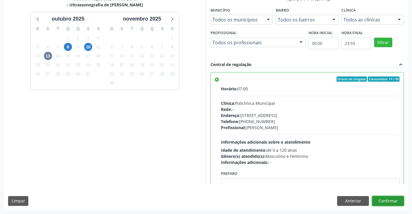
click at [390, 200] on button "Confirmar" at bounding box center [388, 201] width 32 height 10
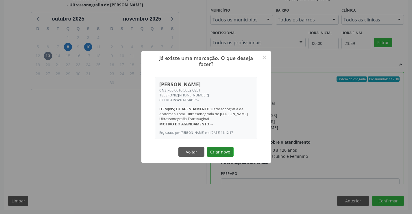
click at [223, 154] on button "Criar novo" at bounding box center [220, 152] width 27 height 10
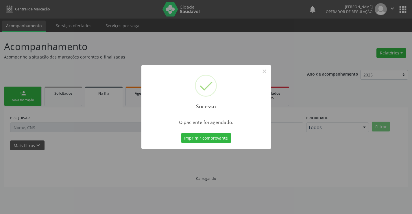
scroll to position [0, 0]
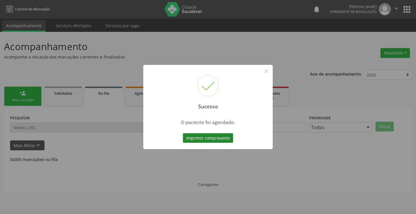
click at [206, 136] on button "Imprimir comprovante" at bounding box center [208, 138] width 50 height 10
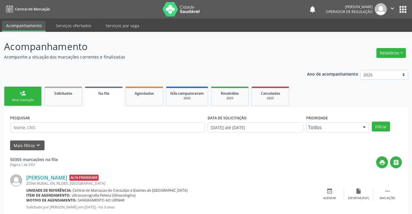
click at [32, 100] on div "Nova marcação" at bounding box center [22, 100] width 29 height 4
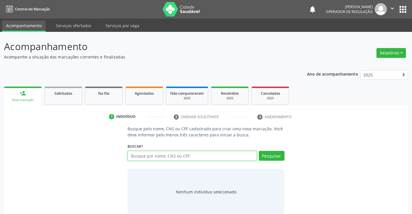
click at [157, 156] on input "text" at bounding box center [191, 156] width 129 height 10
type input "700007189738104"
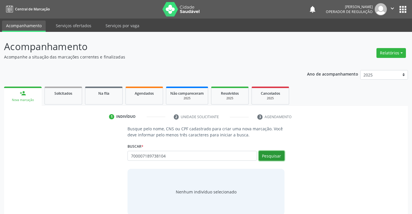
click at [274, 155] on button "Pesquisar" at bounding box center [272, 156] width 26 height 10
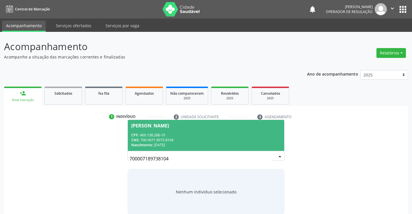
click at [234, 136] on div "CPF: 400.138.288-19" at bounding box center [205, 134] width 149 height 5
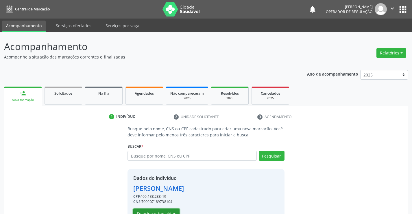
click at [163, 212] on button "Selecionar indivíduo" at bounding box center [156, 213] width 46 height 10
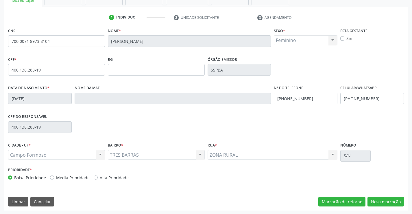
scroll to position [100, 0]
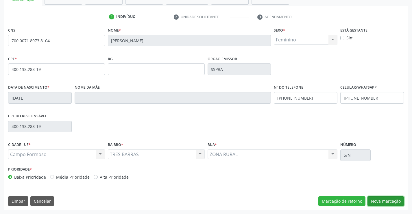
click at [392, 202] on button "Nova marcação" at bounding box center [385, 201] width 36 height 10
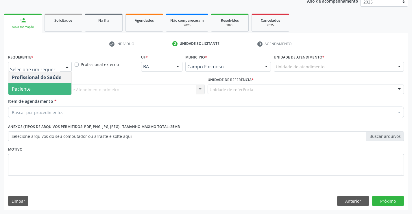
click at [43, 89] on span "Paciente" at bounding box center [39, 89] width 63 height 12
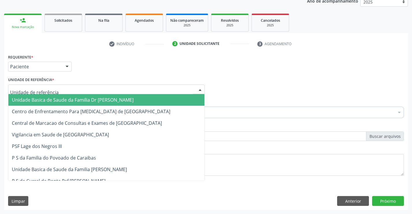
click at [53, 97] on span "Unidade Basica de Saude da Familia Dr [PERSON_NAME]" at bounding box center [73, 100] width 122 height 6
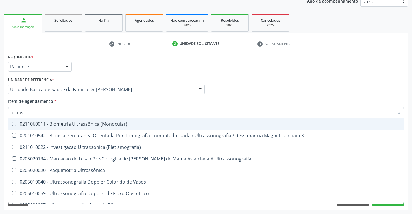
type input "ultrass"
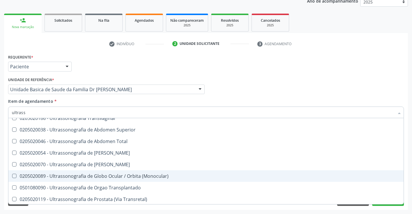
scroll to position [173, 0]
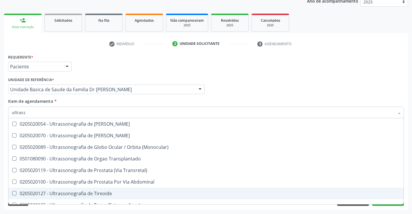
click at [108, 193] on div "0205020127 - Ultrassonografia de Tireoide" at bounding box center [206, 193] width 388 height 5
checkbox Tireoide "true"
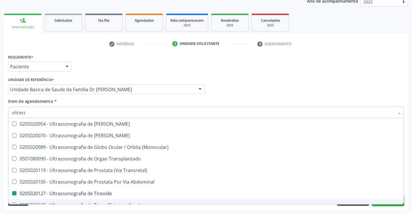
click at [385, 205] on button "Próximo" at bounding box center [388, 201] width 32 height 10
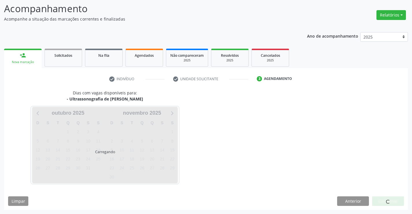
scroll to position [0, 0]
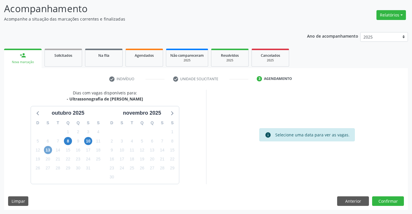
click at [49, 147] on span "13" at bounding box center [48, 150] width 8 height 8
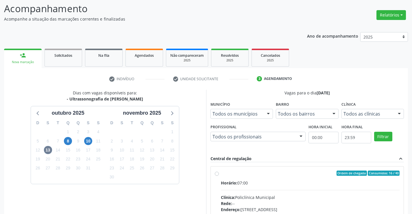
click at [221, 173] on label "Ordem de chegada Consumidos: 16 / 40 Horário: 07:00 Clínica: Policlínica Munici…" at bounding box center [310, 214] width 179 height 89
click at [215, 173] on input "Ordem de chegada Consumidos: 16 / 40 Horário: 07:00 Clínica: Policlínica Munici…" at bounding box center [217, 172] width 4 height 5
radio input "true"
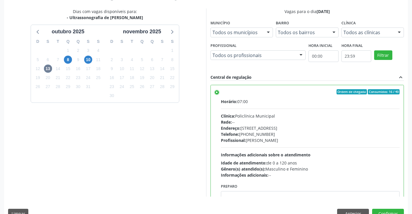
scroll to position [132, 0]
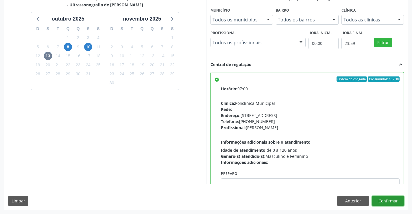
click at [386, 199] on button "Confirmar" at bounding box center [388, 201] width 32 height 10
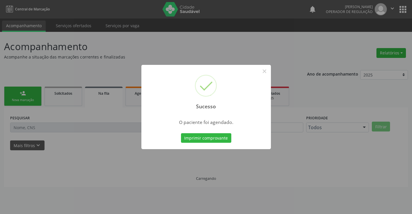
scroll to position [0, 0]
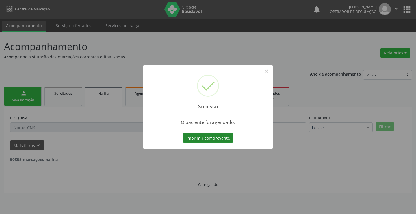
click at [218, 136] on button "Imprimir comprovante" at bounding box center [208, 138] width 50 height 10
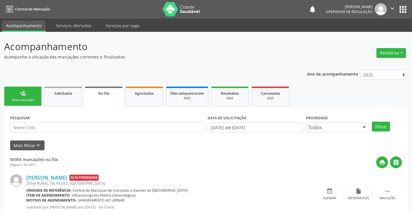
click at [29, 95] on link "person_add Nova marcação" at bounding box center [23, 95] width 38 height 19
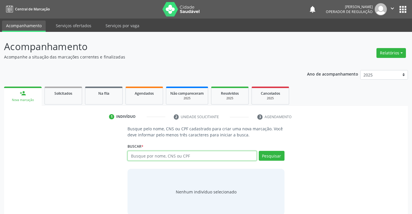
click at [184, 156] on input "text" at bounding box center [191, 156] width 129 height 10
type input "705005675840953"
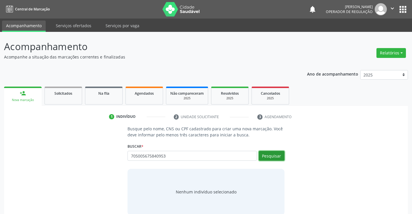
click at [262, 153] on button "Pesquisar" at bounding box center [272, 156] width 26 height 10
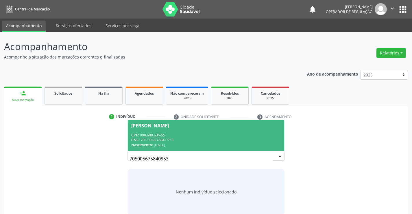
click at [225, 136] on div "CPF: 098.608.635-55" at bounding box center [205, 134] width 149 height 5
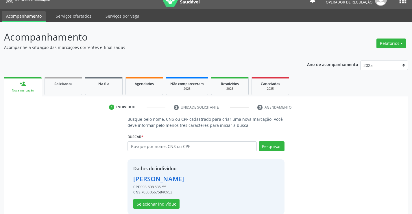
scroll to position [18, 0]
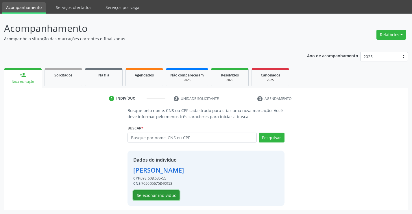
click at [160, 192] on button "Selecionar indivíduo" at bounding box center [156, 195] width 46 height 10
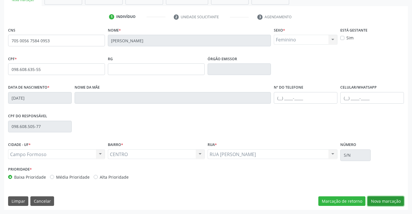
click at [379, 199] on button "Nova marcação" at bounding box center [385, 201] width 36 height 10
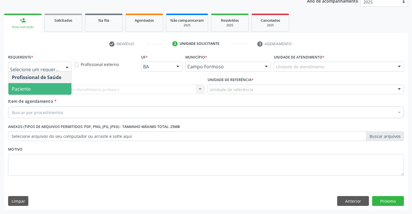
click at [40, 90] on span "Paciente" at bounding box center [39, 89] width 63 height 12
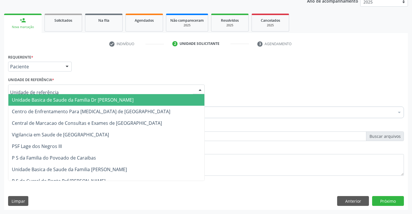
click at [64, 99] on span "Unidade Basica de Saude da Familia Dr [PERSON_NAME]" at bounding box center [73, 100] width 122 height 6
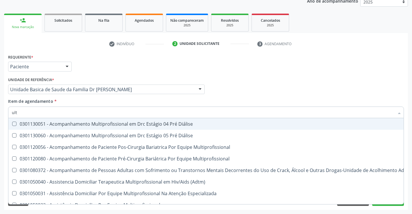
type input "ultr"
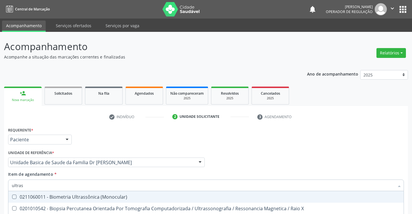
scroll to position [73, 0]
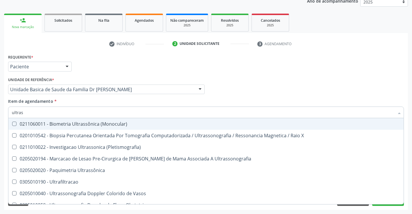
type input "ultrass"
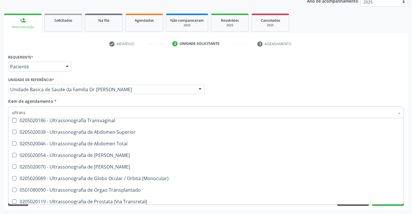
scroll to position [145, 0]
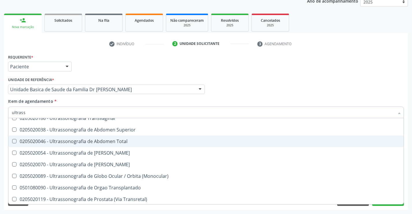
click at [133, 141] on div "0205020046 - Ultrassonografia de Abdomen Total" at bounding box center [206, 141] width 388 height 5
checkbox Total "true"
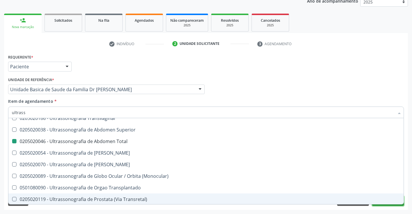
click at [386, 204] on button "Próximo" at bounding box center [388, 201] width 32 height 10
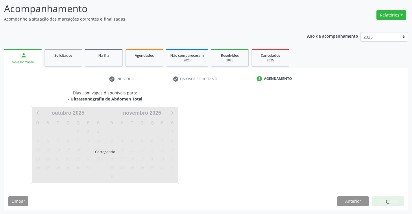
scroll to position [0, 0]
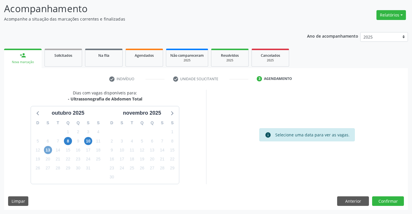
click at [49, 149] on span "13" at bounding box center [48, 150] width 8 height 8
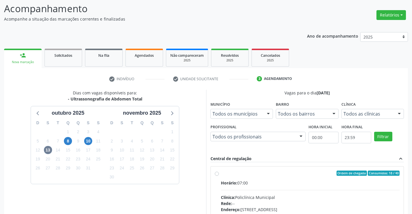
click at [221, 172] on label "Ordem de chegada Consumidos: 18 / 40 Horário: 07:00 Clínica: Policlínica Munici…" at bounding box center [310, 214] width 179 height 89
click at [217, 172] on input "Ordem de chegada Consumidos: 18 / 40 Horário: 07:00 Clínica: Policlínica Munici…" at bounding box center [217, 172] width 4 height 5
radio input "true"
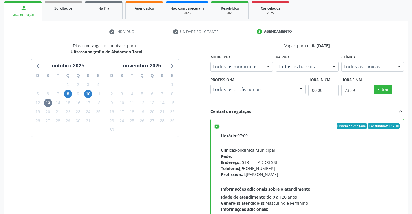
scroll to position [132, 0]
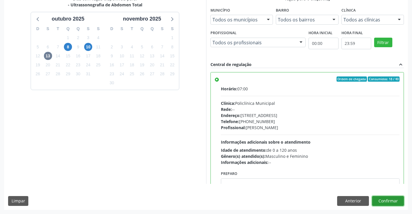
click at [399, 200] on button "Confirmar" at bounding box center [388, 201] width 32 height 10
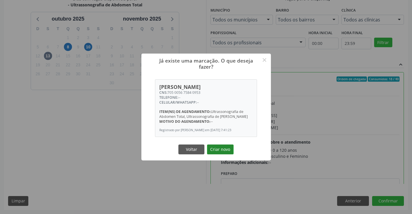
click at [226, 150] on button "Criar novo" at bounding box center [220, 149] width 27 height 10
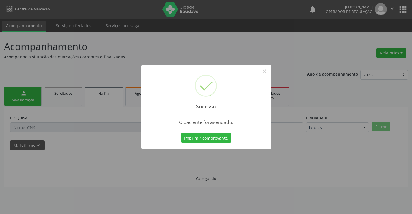
scroll to position [0, 0]
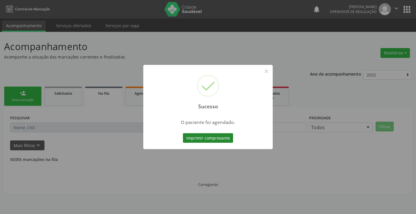
click at [201, 136] on button "Imprimir comprovante" at bounding box center [208, 138] width 50 height 10
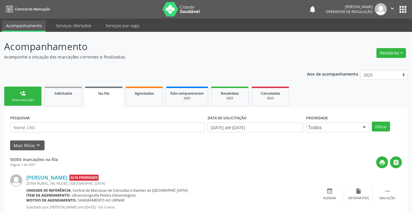
click at [38, 93] on link "person_add Nova marcação" at bounding box center [23, 95] width 38 height 19
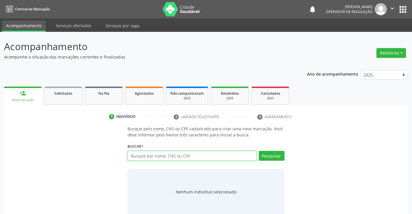
click at [178, 156] on input "text" at bounding box center [191, 156] width 129 height 10
type input "702607785759249"
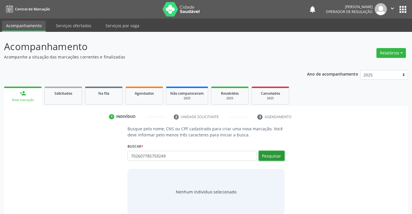
click at [275, 155] on button "Pesquisar" at bounding box center [272, 156] width 26 height 10
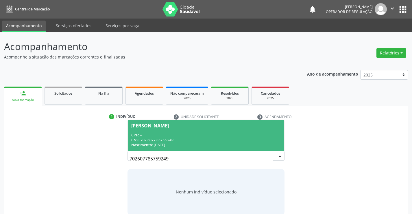
click at [257, 140] on div "CNS: 702 6077 8575 9249" at bounding box center [205, 139] width 149 height 5
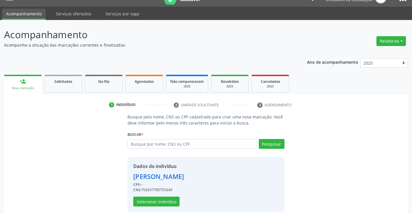
scroll to position [18, 0]
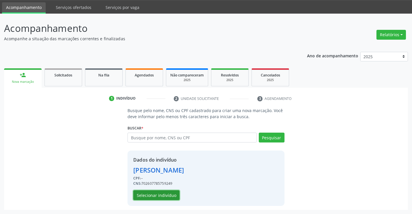
click at [163, 197] on button "Selecionar indivíduo" at bounding box center [156, 195] width 46 height 10
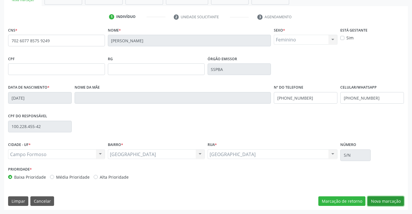
click at [379, 199] on button "Nova marcação" at bounding box center [385, 201] width 36 height 10
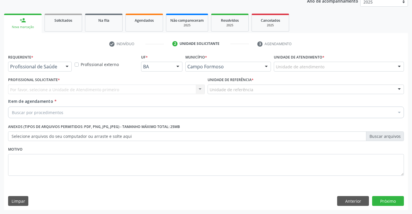
scroll to position [73, 0]
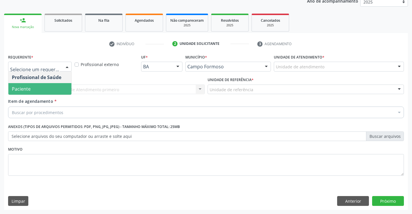
click at [38, 88] on span "Paciente" at bounding box center [39, 89] width 63 height 12
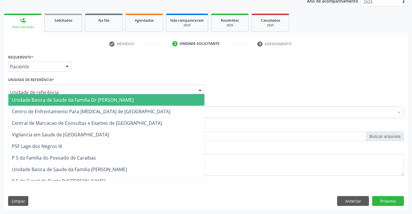
click at [52, 91] on div at bounding box center [106, 89] width 197 height 10
click at [56, 98] on span "Unidade Basica de Saude da Familia Dr [PERSON_NAME]" at bounding box center [73, 100] width 122 height 6
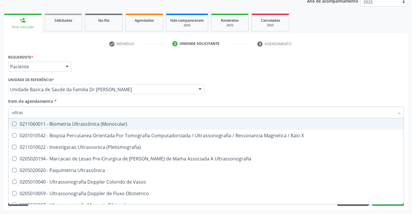
type input "ultrass"
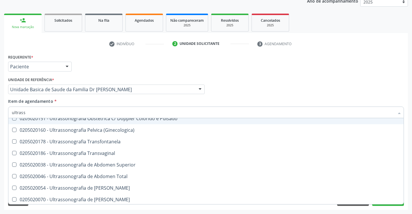
scroll to position [116, 0]
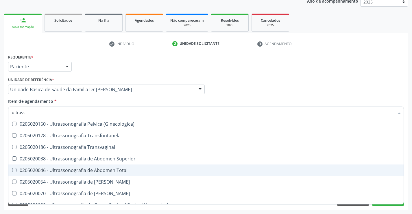
click at [136, 173] on span "0205020046 - Ultrassonografia de Abdomen Total" at bounding box center [205, 170] width 395 height 12
checkbox Total "true"
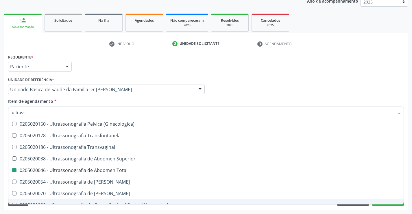
click at [385, 206] on div "Requerente * Paciente Profissional de Saúde Paciente Nenhum resultado encontrad…" at bounding box center [206, 131] width 404 height 157
checkbox X "true"
checkbox Total "false"
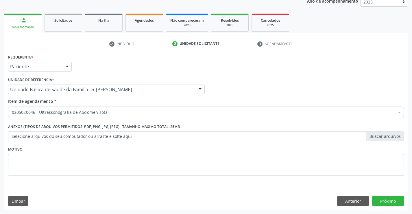
scroll to position [0, 0]
click at [385, 200] on button "Próximo" at bounding box center [388, 201] width 32 height 10
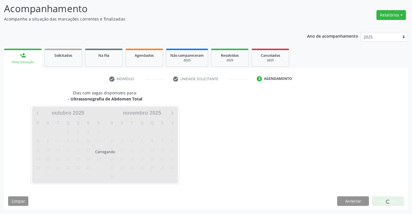
scroll to position [38, 0]
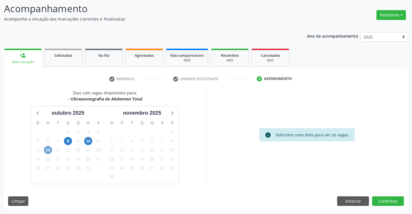
click at [49, 151] on span "13" at bounding box center [48, 150] width 8 height 8
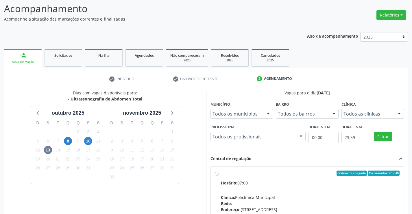
click at [221, 174] on label "Ordem de chegada Consumidos: 20 / 40 Horário: 07:00 Clínica: Policlínica Munici…" at bounding box center [310, 214] width 179 height 89
click at [217, 174] on input "Ordem de chegada Consumidos: 20 / 40 Horário: 07:00 Clínica: Policlínica Munici…" at bounding box center [217, 172] width 4 height 5
radio input "true"
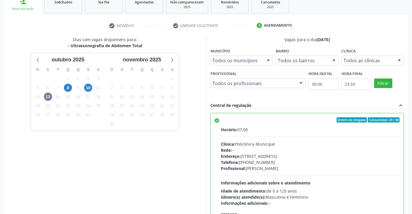
scroll to position [132, 0]
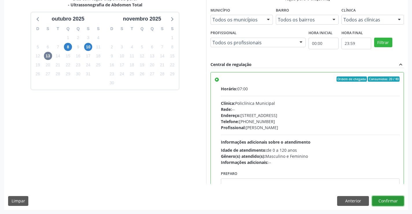
click at [390, 199] on button "Confirmar" at bounding box center [388, 201] width 32 height 10
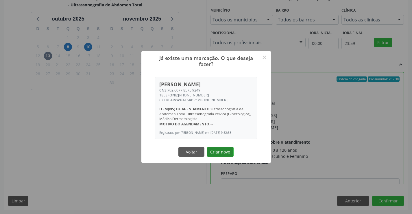
click at [220, 153] on button "Criar novo" at bounding box center [220, 152] width 27 height 10
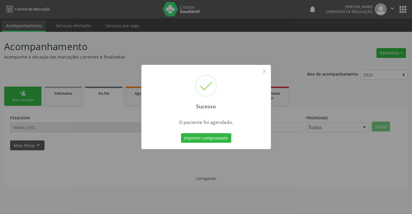
scroll to position [0, 0]
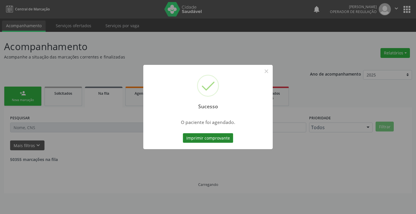
click at [218, 139] on button "Imprimir comprovante" at bounding box center [208, 138] width 50 height 10
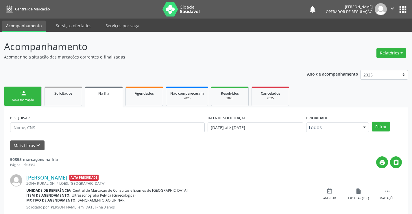
click at [27, 98] on div "Nova marcação" at bounding box center [22, 100] width 29 height 4
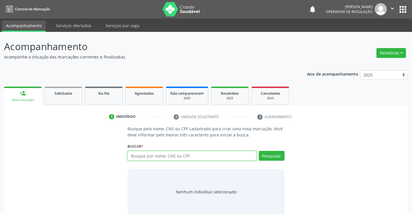
click at [207, 156] on input "text" at bounding box center [191, 156] width 129 height 10
type input "704102280338250"
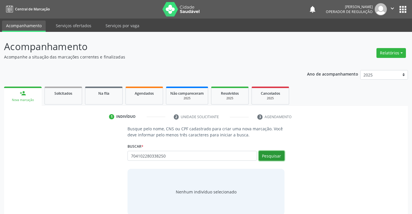
click at [271, 156] on button "Pesquisar" at bounding box center [272, 156] width 26 height 10
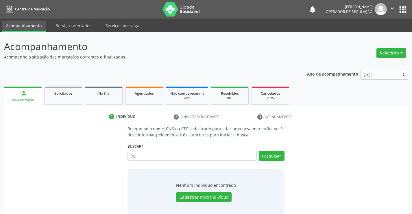
type input "7"
type input "26446919824"
click at [273, 157] on button "Pesquisar" at bounding box center [272, 156] width 26 height 10
type input "26446919824"
type input "2"
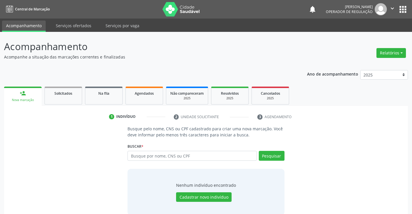
click at [201, 153] on input "text" at bounding box center [191, 156] width 129 height 10
type input "JOSELIA DA SILVA"
click at [268, 159] on button "Pesquisar" at bounding box center [272, 156] width 26 height 10
click at [273, 156] on button "Pesquisar" at bounding box center [272, 156] width 26 height 10
click at [278, 153] on button "Pesquisar" at bounding box center [272, 156] width 26 height 10
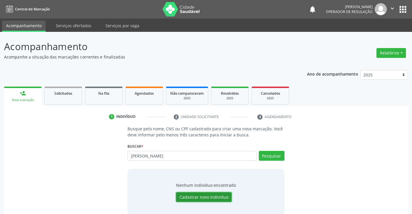
click at [201, 195] on button "Cadastrar novo indivíduo" at bounding box center [203, 197] width 55 height 10
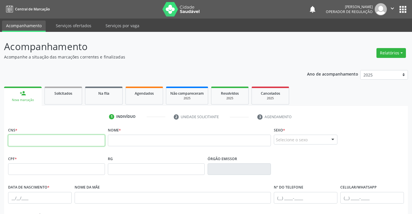
click at [54, 138] on input "text" at bounding box center [56, 140] width 97 height 12
type input "704 1022 8033 8250"
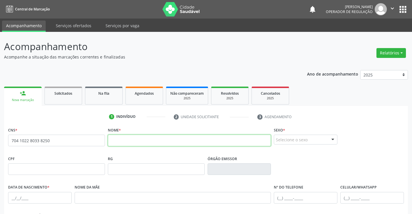
click at [149, 140] on input "text" at bounding box center [189, 140] width 163 height 12
type input "JOSELIA DA SILVA"
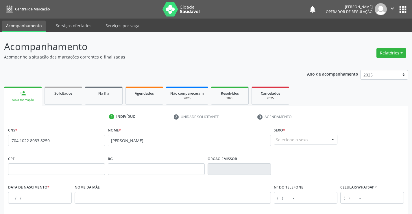
click at [297, 140] on div "Selecione o sexo" at bounding box center [306, 139] width 64 height 10
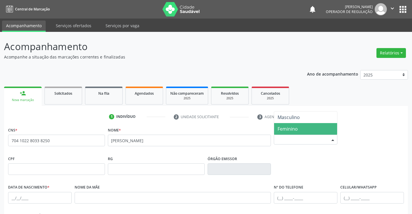
click at [297, 130] on span "Feminino" at bounding box center [287, 128] width 20 height 6
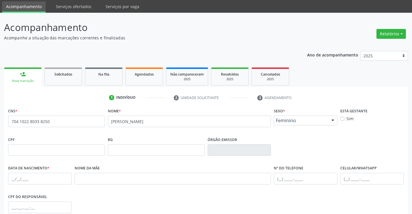
scroll to position [29, 0]
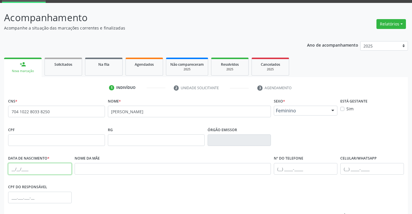
click at [32, 169] on input "text" at bounding box center [40, 169] width 64 height 12
type input "16/06/1977"
click at [221, 185] on div "CPF do responsável" at bounding box center [206, 196] width 399 height 29
click at [301, 168] on input "text" at bounding box center [306, 169] width 64 height 12
type input "(74) 99197-5921"
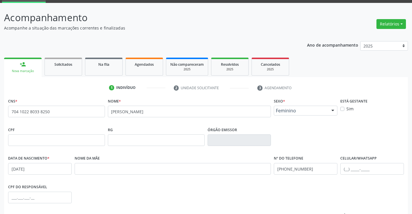
click at [308, 190] on div "CPF do responsável" at bounding box center [206, 196] width 399 height 29
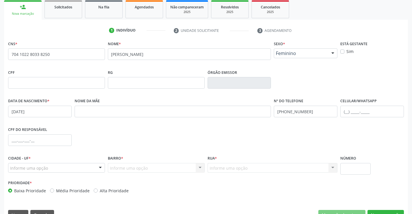
scroll to position [87, 0]
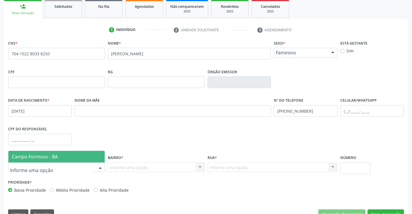
click at [62, 157] on span "Campo Formoso - BA" at bounding box center [56, 157] width 96 height 12
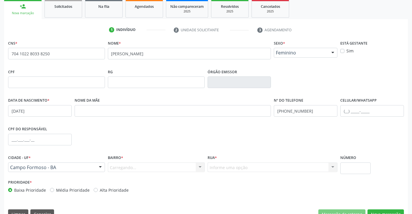
click at [129, 165] on div "Carregando... Nenhum resultado encontrado para: " " Nenhuma opção encontrada. D…" at bounding box center [156, 167] width 97 height 10
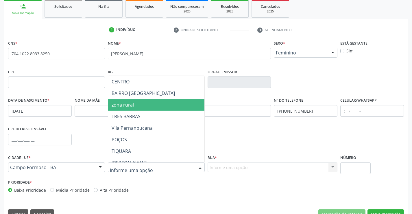
click at [135, 108] on span "zona rural" at bounding box center [170, 105] width 125 height 12
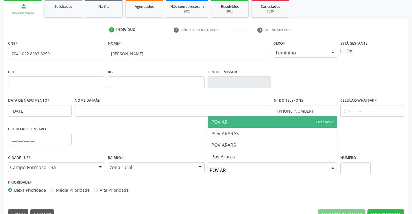
type input "POV ARA"
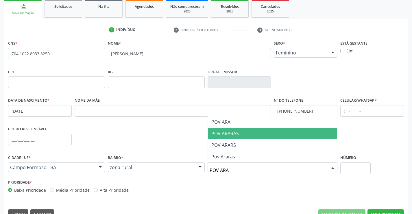
click at [224, 132] on span "POV ARARAS" at bounding box center [224, 133] width 27 height 6
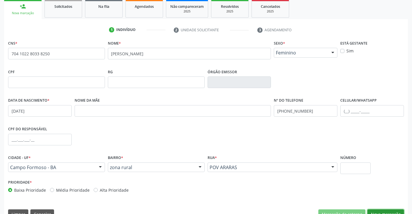
click at [385, 212] on button "Nova marcação" at bounding box center [385, 214] width 36 height 10
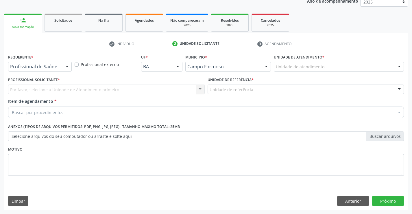
scroll to position [73, 0]
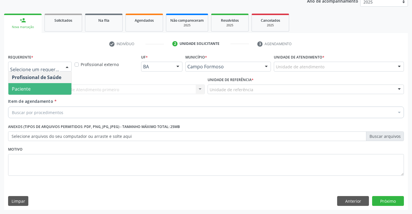
click at [36, 87] on span "Paciente" at bounding box center [39, 89] width 63 height 12
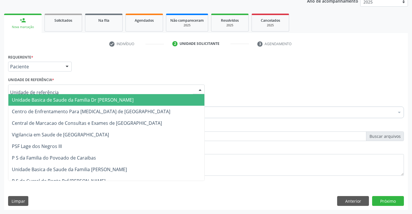
click at [42, 101] on span "Unidade Basica de Saude da Familia Dr [PERSON_NAME]" at bounding box center [73, 100] width 122 height 6
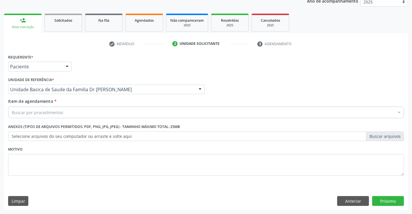
click at [42, 115] on div "Buscar por procedimentos" at bounding box center [206, 112] width 396 height 12
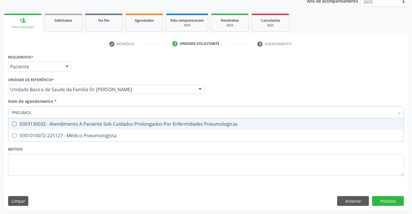
type input "PNEUMOLO"
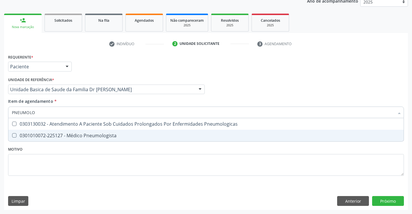
click at [67, 133] on div "0301010072-225127 - Médico Pneumologista" at bounding box center [206, 135] width 388 height 5
checkbox Pneumologista "true"
type input "PNEUMOLO"
click at [57, 175] on div "Requerente * Paciente Profissional de Saúde Paciente Nenhum resultado encontrad…" at bounding box center [206, 118] width 396 height 131
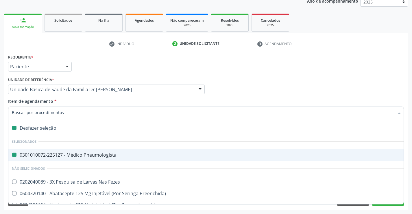
type input "R"
checkbox Pneumologista "false"
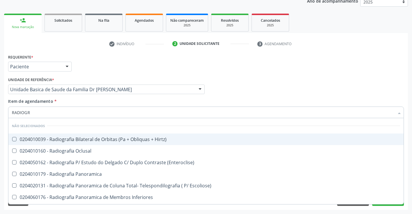
type input "RADIOGRA"
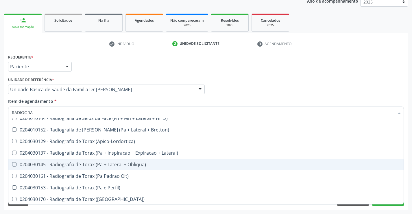
scroll to position [750, 0]
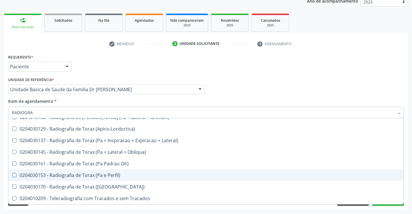
click at [115, 175] on div "0204030153 - Radiografia de Torax (Pa e Perfil)" at bounding box center [206, 175] width 388 height 5
checkbox Perfil\) "true"
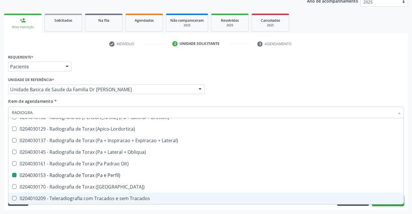
click at [385, 204] on button "Próximo" at bounding box center [388, 201] width 32 height 10
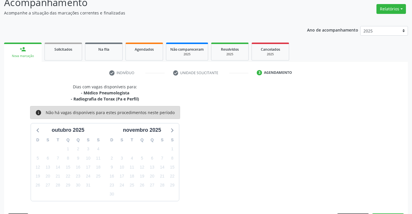
scroll to position [61, 0]
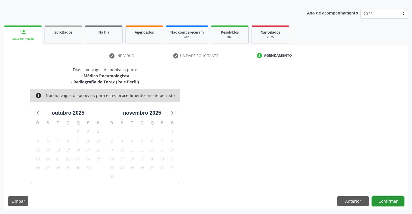
click at [381, 199] on button "Confirmar" at bounding box center [388, 201] width 32 height 10
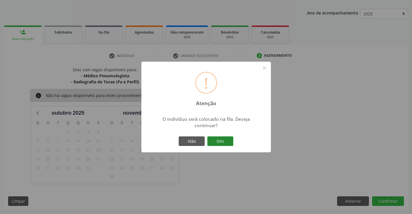
click at [219, 141] on button "Sim" at bounding box center [220, 141] width 26 height 10
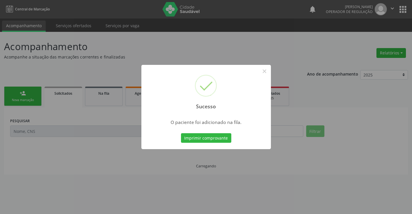
scroll to position [0, 0]
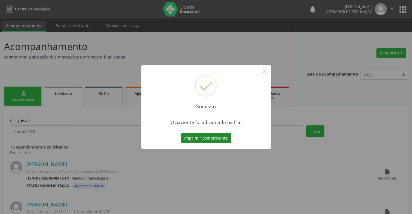
click at [226, 138] on button "Imprimir comprovante" at bounding box center [206, 138] width 50 height 10
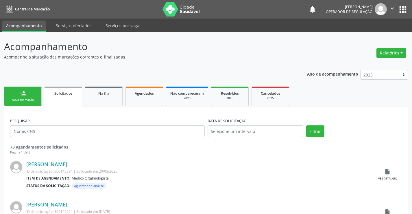
click at [34, 98] on div "Nova marcação" at bounding box center [22, 100] width 29 height 4
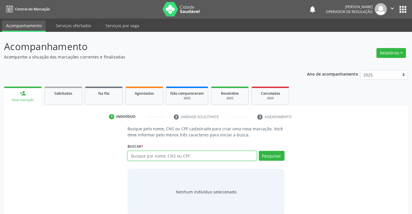
click at [184, 157] on input "text" at bounding box center [191, 156] width 129 height 10
type input "700509950112354"
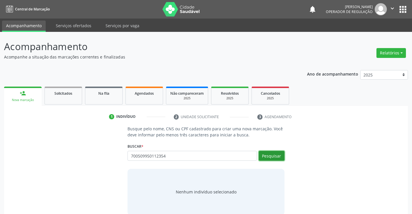
click at [277, 155] on button "Pesquisar" at bounding box center [272, 156] width 26 height 10
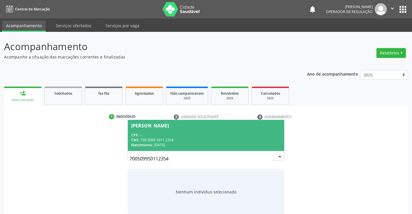
click at [221, 136] on div "CPF: --" at bounding box center [205, 134] width 149 height 5
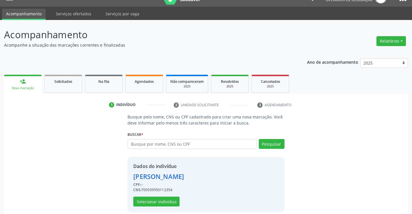
scroll to position [18, 0]
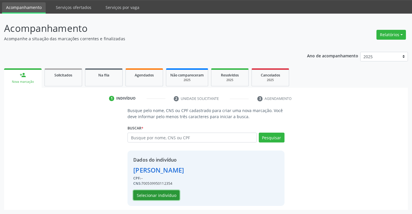
click at [160, 194] on button "Selecionar indivíduo" at bounding box center [156, 195] width 46 height 10
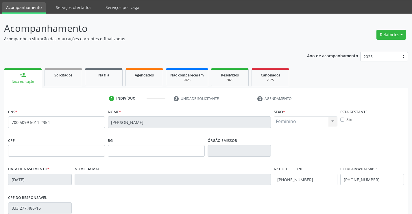
scroll to position [100, 0]
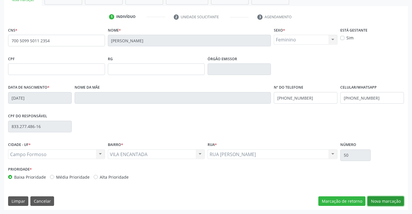
click at [388, 198] on button "Nova marcação" at bounding box center [385, 201] width 36 height 10
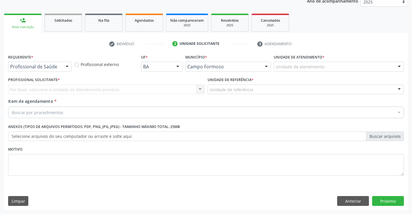
scroll to position [73, 0]
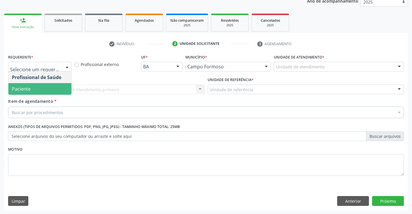
click at [46, 90] on span "Paciente" at bounding box center [39, 89] width 63 height 12
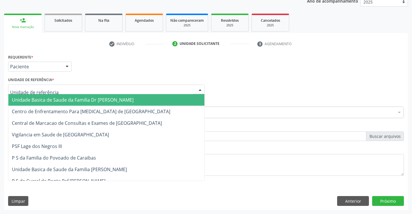
click at [46, 97] on span "Unidade Basica de Saude da Familia Dr [PERSON_NAME]" at bounding box center [73, 100] width 122 height 6
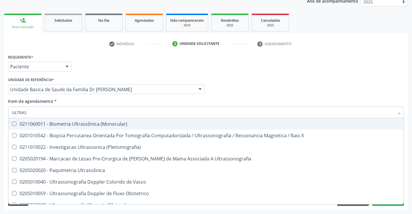
type input "ULTRASS"
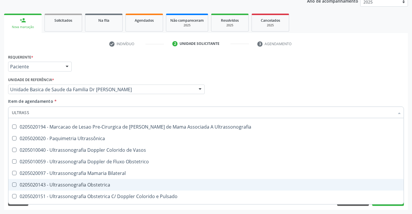
scroll to position [116, 0]
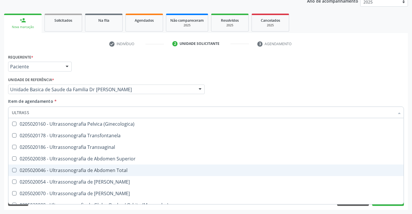
click at [132, 169] on div "0205020046 - Ultrassonografia de Abdomen Total" at bounding box center [206, 170] width 388 height 5
checkbox Total "true"
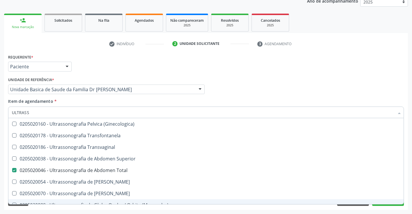
click at [393, 203] on div "0205020089 - Ultrassonografia de Globo Ocular / Orbita (Monocular)" at bounding box center [206, 204] width 388 height 5
checkbox \(Monocular\) "true"
click at [389, 205] on button "Próximo" at bounding box center [388, 201] width 32 height 10
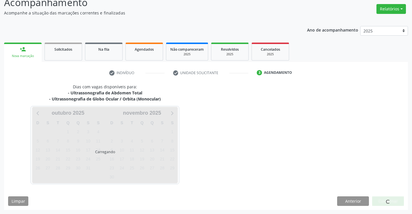
scroll to position [61, 0]
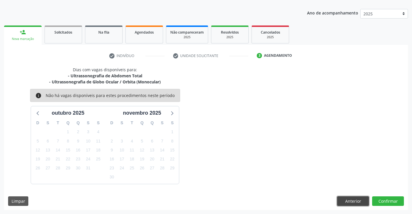
click at [354, 202] on button "Anterior" at bounding box center [353, 201] width 32 height 10
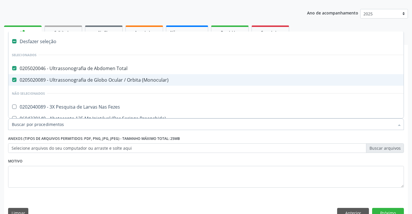
click at [102, 80] on div "0205020089 - Ultrassonografia de Globo Ocular / Orbita (Monocular)" at bounding box center [237, 79] width 450 height 5
checkbox \(Monocular\) "false"
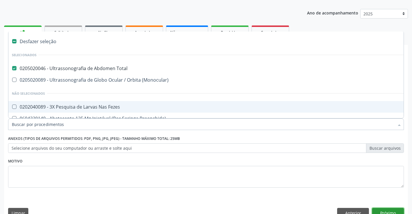
click at [379, 210] on button "Próximo" at bounding box center [388, 213] width 32 height 10
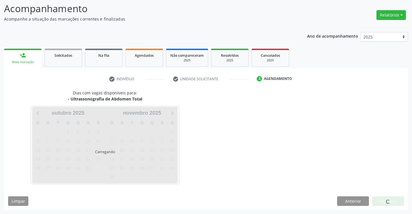
scroll to position [38, 0]
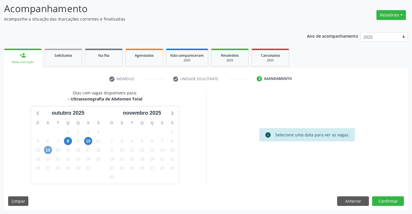
click at [51, 152] on span "13" at bounding box center [48, 150] width 8 height 8
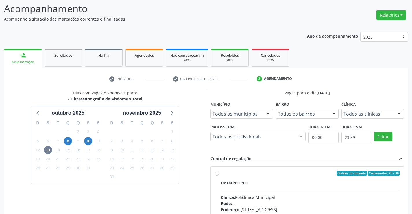
click at [221, 173] on label "Ordem de chegada Consumidos: 25 / 40 Horário: 07:00 Clínica: Policlínica Munici…" at bounding box center [310, 214] width 179 height 89
click at [216, 173] on input "Ordem de chegada Consumidos: 25 / 40 Horário: 07:00 Clínica: Policlínica Munici…" at bounding box center [217, 172] width 4 height 5
radio input "true"
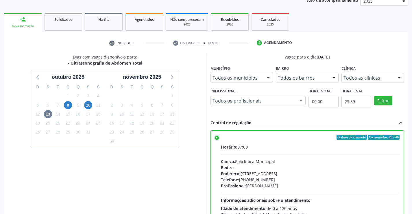
scroll to position [132, 0]
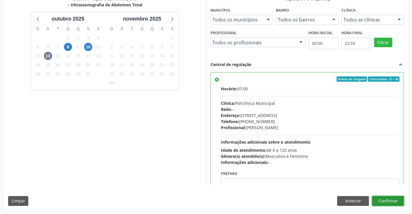
click at [392, 201] on button "Confirmar" at bounding box center [388, 201] width 32 height 10
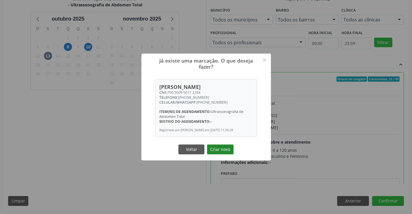
click at [221, 148] on button "Criar novo" at bounding box center [220, 149] width 27 height 10
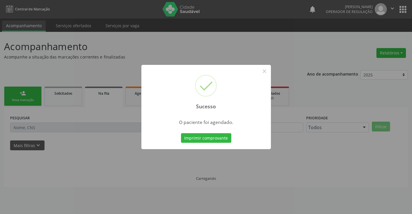
scroll to position [0, 0]
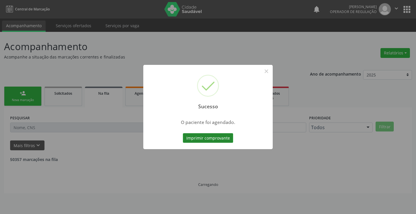
click at [200, 136] on button "Imprimir comprovante" at bounding box center [208, 138] width 50 height 10
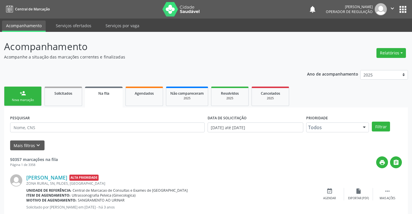
click at [29, 97] on link "person_add Nova marcação" at bounding box center [23, 95] width 38 height 19
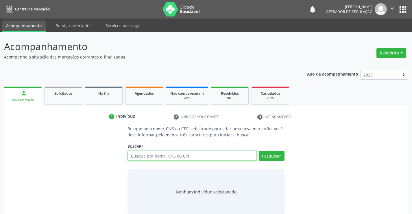
click at [169, 155] on input "text" at bounding box center [191, 156] width 129 height 10
type input "07012882565"
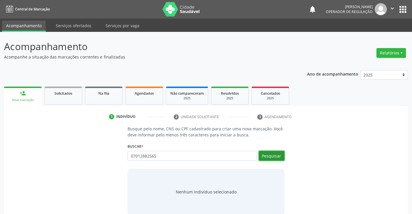
click at [271, 152] on button "Pesquisar" at bounding box center [272, 156] width 26 height 10
type input "07012882565"
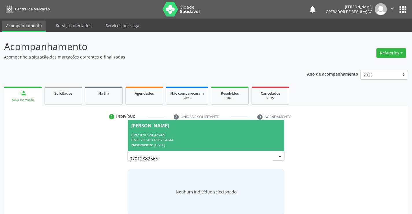
click at [214, 136] on div "CPF: 070.128.825-65" at bounding box center [205, 134] width 149 height 5
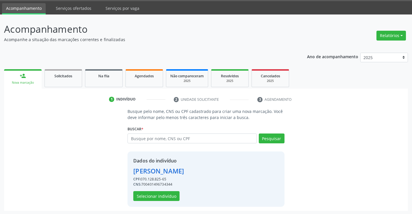
scroll to position [18, 0]
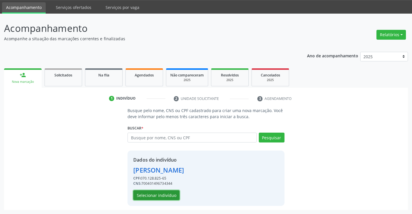
click at [164, 195] on button "Selecionar indivíduo" at bounding box center [156, 195] width 46 height 10
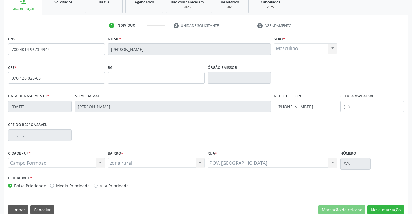
scroll to position [100, 0]
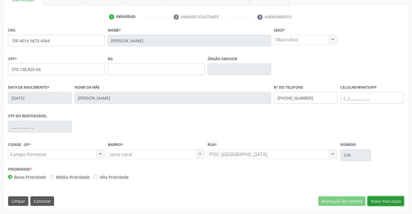
click at [380, 201] on button "Nova marcação" at bounding box center [385, 201] width 36 height 10
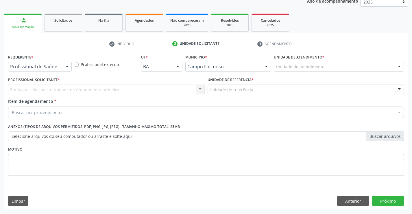
scroll to position [73, 0]
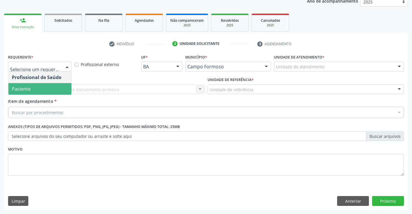
click at [41, 86] on span "Paciente" at bounding box center [39, 89] width 63 height 12
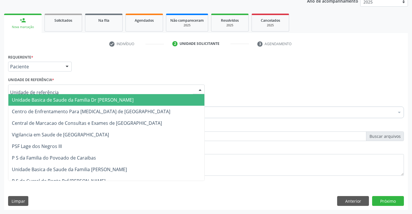
click at [46, 101] on span "Unidade Basica de Saude da Familia Dr [PERSON_NAME]" at bounding box center [73, 100] width 122 height 6
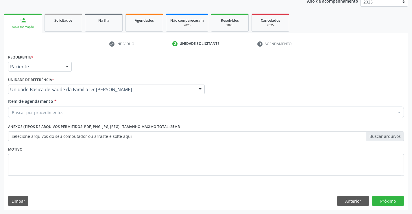
click at [12, 111] on input "Item de agendamento *" at bounding box center [12, 112] width 0 height 12
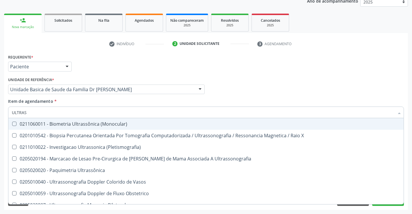
type input "ULTRASS"
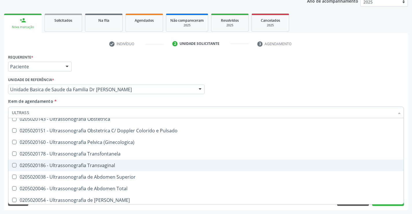
scroll to position [116, 0]
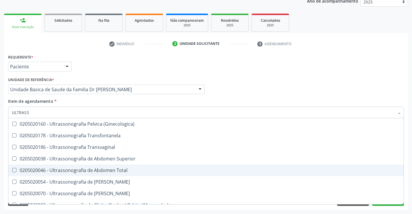
click at [124, 171] on div "0205020046 - Ultrassonografia de Abdomen Total" at bounding box center [206, 170] width 388 height 5
checkbox Total "true"
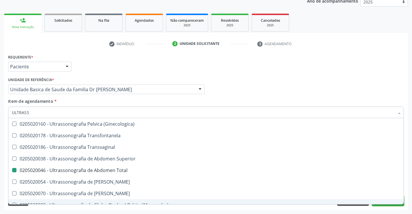
click at [387, 205] on button "Próximo" at bounding box center [388, 201] width 32 height 10
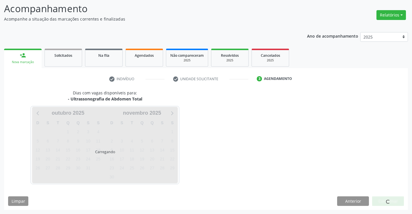
scroll to position [0, 0]
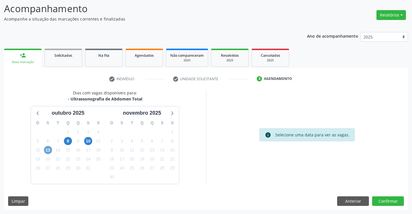
click at [49, 151] on span "13" at bounding box center [48, 150] width 8 height 8
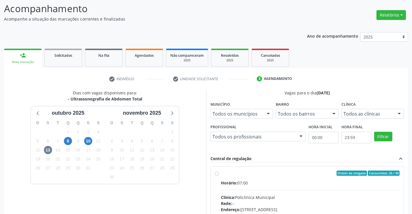
click at [221, 175] on label "Ordem de chegada Consumidos: 26 / 40 Horário: 07:00 Clínica: Policlínica Munici…" at bounding box center [310, 214] width 179 height 89
click at [217, 175] on input "Ordem de chegada Consumidos: 26 / 40 Horário: 07:00 Clínica: Policlínica Munici…" at bounding box center [217, 172] width 4 height 5
radio input "true"
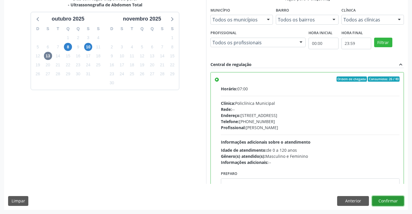
click at [397, 201] on button "Confirmar" at bounding box center [388, 201] width 32 height 10
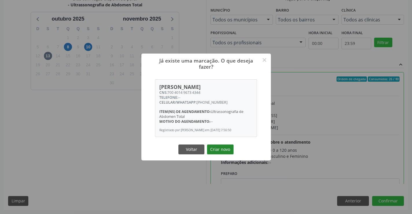
click at [222, 146] on button "Criar novo" at bounding box center [220, 149] width 27 height 10
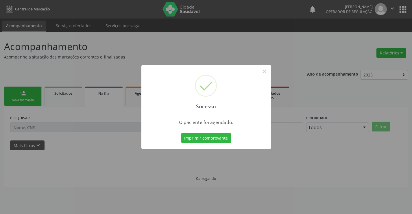
scroll to position [0, 0]
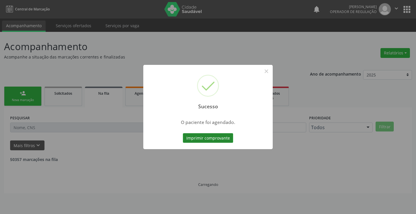
click at [214, 137] on button "Imprimir comprovante" at bounding box center [208, 138] width 50 height 10
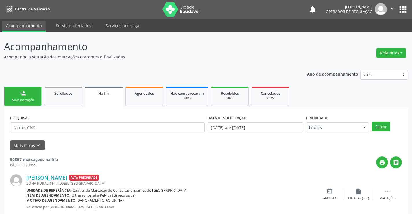
click at [30, 100] on div "Nova marcação" at bounding box center [22, 100] width 29 height 4
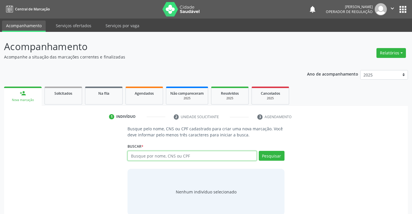
click at [177, 157] on input "text" at bounding box center [191, 156] width 129 height 10
type input "705008823636154"
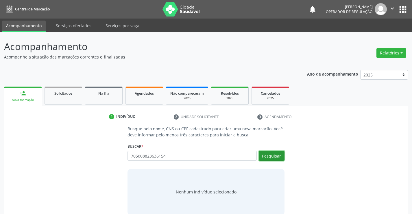
click at [274, 155] on button "Pesquisar" at bounding box center [272, 156] width 26 height 10
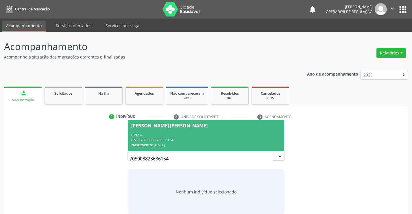
click at [224, 139] on div "CNS: 705 0088 2363 6154" at bounding box center [205, 139] width 149 height 5
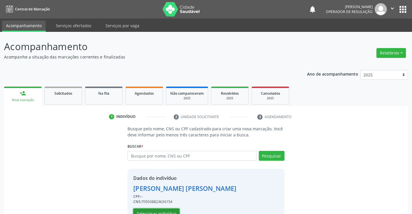
click at [167, 212] on button "Selecionar indivíduo" at bounding box center [156, 213] width 46 height 10
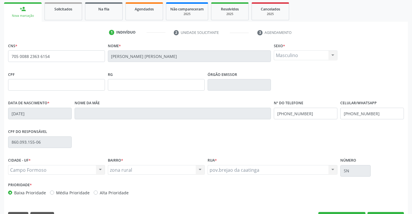
scroll to position [87, 0]
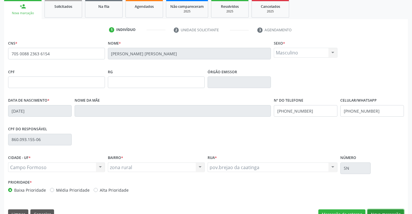
click at [378, 211] on button "Nova marcação" at bounding box center [385, 214] width 36 height 10
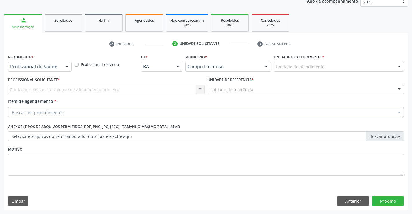
scroll to position [73, 0]
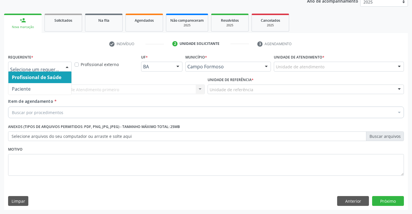
click at [66, 65] on div at bounding box center [67, 67] width 9 height 10
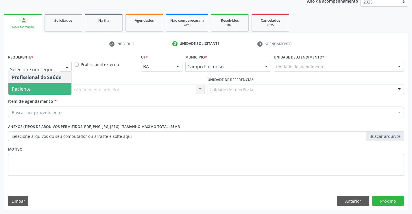
click at [51, 89] on span "Paciente" at bounding box center [39, 89] width 63 height 12
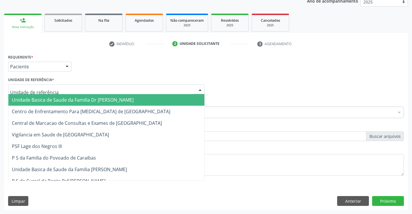
click at [51, 97] on span "Unidade Basica de Saude da Familia Dr [PERSON_NAME]" at bounding box center [73, 100] width 122 height 6
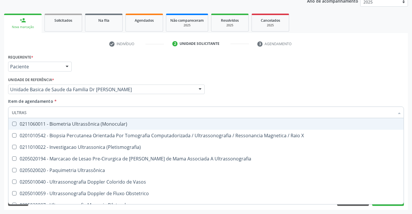
type input "ULTRASS"
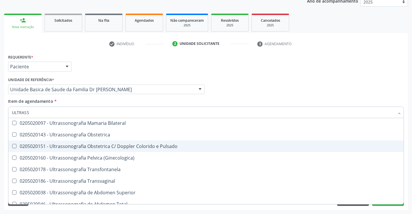
scroll to position [87, 0]
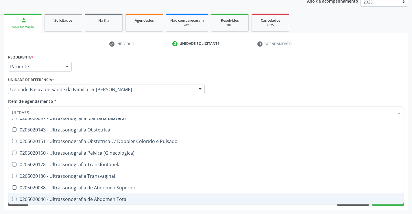
click at [123, 197] on div "0205020046 - Ultrassonografia de Abdomen Total" at bounding box center [206, 199] width 388 height 5
checkbox Total "true"
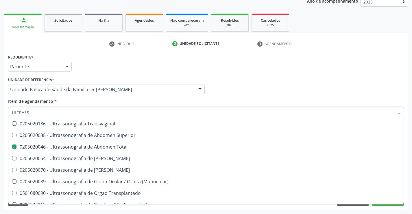
scroll to position [180, 0]
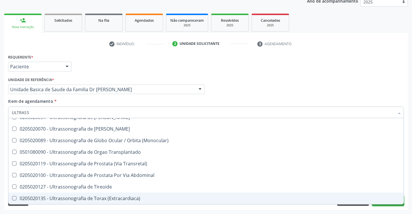
click at [379, 204] on button "Próximo" at bounding box center [388, 201] width 32 height 10
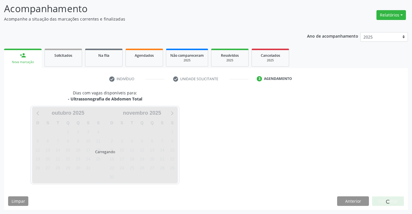
scroll to position [0, 0]
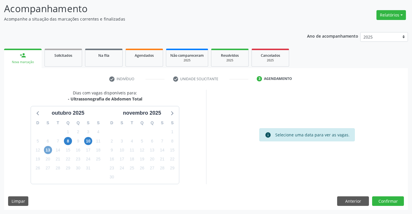
click at [47, 149] on span "13" at bounding box center [48, 150] width 8 height 8
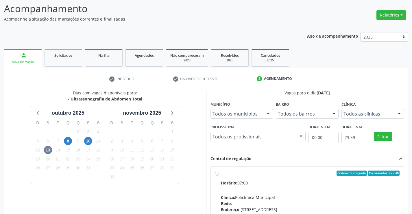
click at [221, 172] on label "Ordem de chegada Consumidos: 27 / 40 Horário: 07:00 Clínica: Policlínica Munici…" at bounding box center [310, 214] width 179 height 89
click at [216, 172] on input "Ordem de chegada Consumidos: 27 / 40 Horário: 07:00 Clínica: Policlínica Munici…" at bounding box center [217, 172] width 4 height 5
radio input "true"
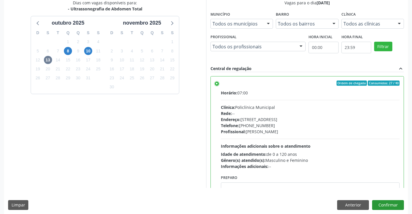
scroll to position [132, 0]
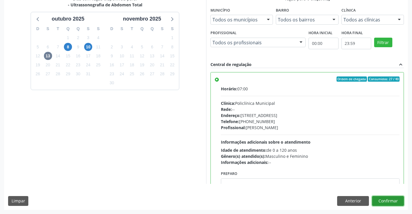
click at [389, 199] on button "Confirmar" at bounding box center [388, 201] width 32 height 10
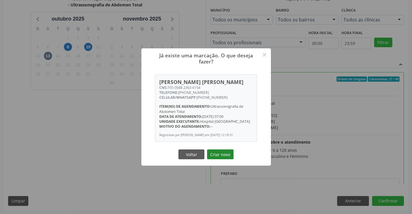
click at [222, 150] on button "Criar novo" at bounding box center [220, 154] width 27 height 10
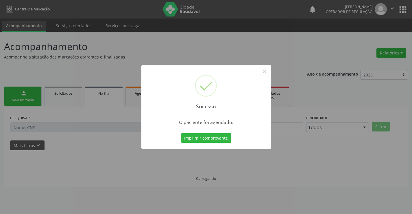
scroll to position [0, 0]
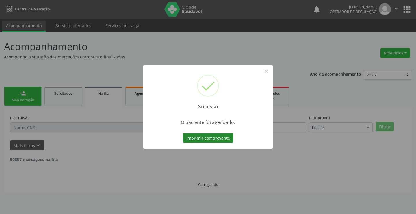
click at [219, 139] on button "Imprimir comprovante" at bounding box center [208, 138] width 50 height 10
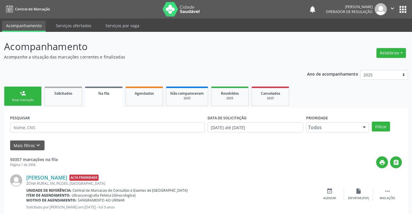
click at [29, 98] on div "Nova marcação" at bounding box center [22, 100] width 29 height 4
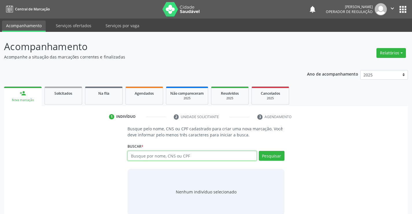
click at [171, 155] on input "text" at bounding box center [191, 156] width 129 height 10
type input "709606632471474"
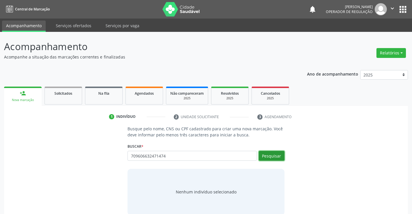
click at [270, 153] on button "Pesquisar" at bounding box center [272, 156] width 26 height 10
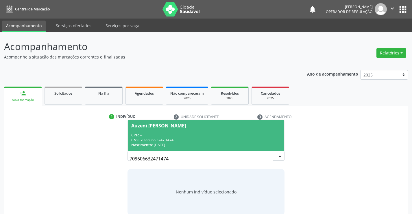
click at [210, 139] on div "CNS: 709 6066 3247 1474" at bounding box center [205, 139] width 149 height 5
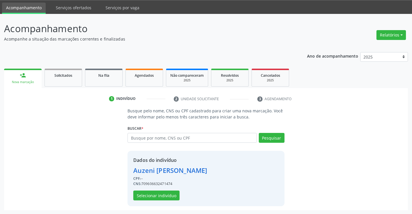
scroll to position [18, 0]
click at [156, 193] on button "Selecionar indivíduo" at bounding box center [156, 195] width 46 height 10
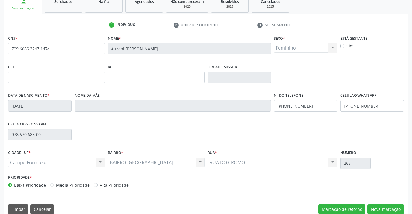
scroll to position [100, 0]
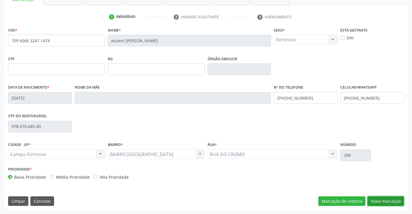
click at [380, 201] on button "Nova marcação" at bounding box center [385, 201] width 36 height 10
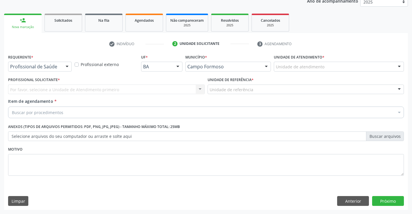
scroll to position [73, 0]
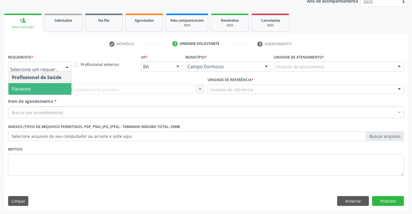
click at [47, 83] on span "Paciente" at bounding box center [39, 89] width 63 height 12
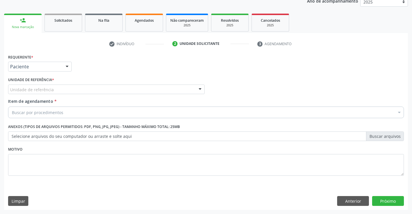
click at [51, 82] on label "Unidade de referência *" at bounding box center [31, 79] width 46 height 9
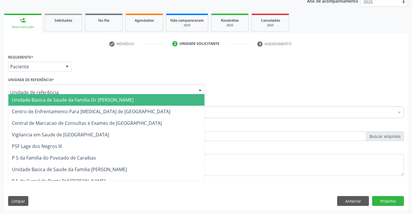
click at [50, 97] on span "Unidade Basica de Saude da Familia Dr [PERSON_NAME]" at bounding box center [73, 100] width 122 height 6
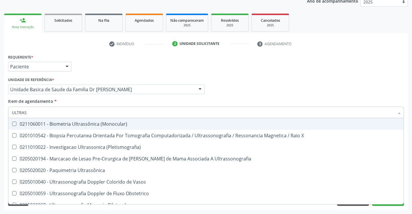
type input "ULTRASS"
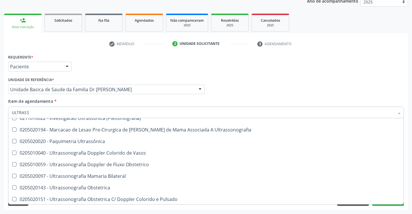
scroll to position [116, 0]
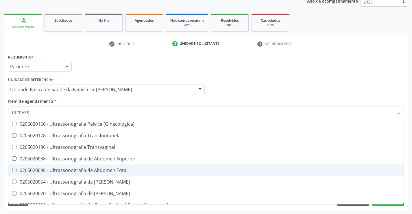
click at [122, 172] on div "0205020046 - Ultrassonografia de Abdomen Total" at bounding box center [206, 170] width 388 height 5
checkbox Total "true"
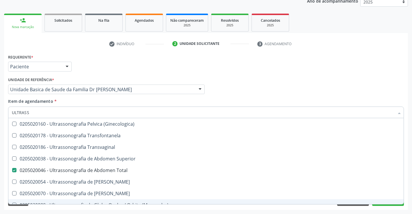
click at [386, 204] on div "Desfazer seleção 0211060011 - Biometria Ultrassônica (Monocular) 0201010542 - B…" at bounding box center [206, 161] width 396 height 86
click at [386, 204] on button "Próximo" at bounding box center [388, 201] width 32 height 10
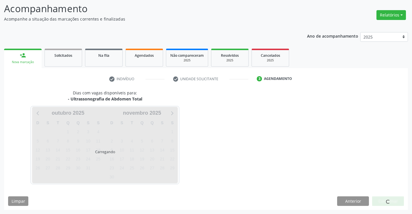
scroll to position [0, 0]
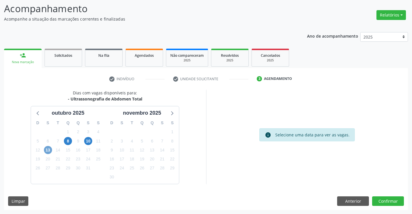
click at [51, 151] on span "13" at bounding box center [48, 150] width 8 height 8
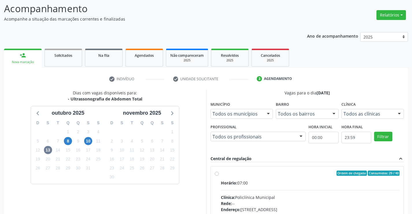
click at [221, 173] on label "Ordem de chegada Consumidos: 29 / 40 Horário: 07:00 Clínica: Policlínica Munici…" at bounding box center [310, 214] width 179 height 89
click at [216, 173] on input "Ordem de chegada Consumidos: 29 / 40 Horário: 07:00 Clínica: Policlínica Munici…" at bounding box center [217, 172] width 4 height 5
radio input "true"
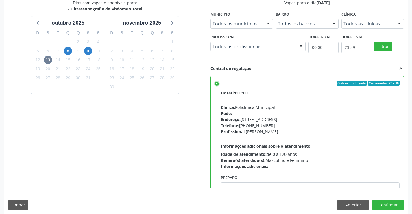
scroll to position [132, 0]
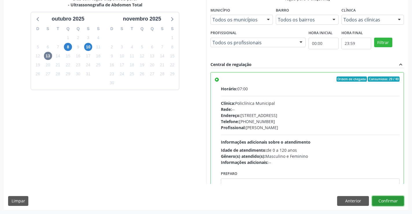
click at [390, 199] on button "Confirmar" at bounding box center [388, 201] width 32 height 10
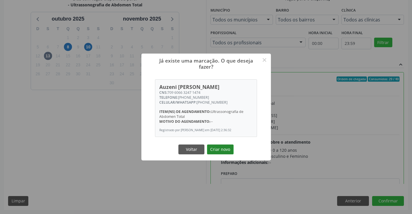
click at [227, 151] on button "Criar novo" at bounding box center [220, 149] width 27 height 10
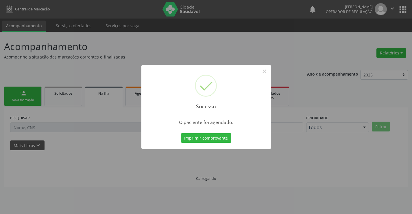
scroll to position [0, 0]
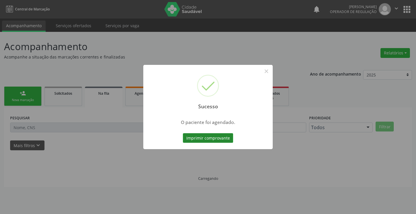
click at [222, 139] on button "Imprimir comprovante" at bounding box center [208, 138] width 50 height 10
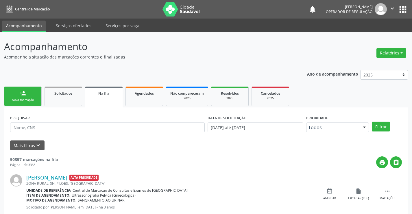
click at [34, 96] on link "person_add Nova marcação" at bounding box center [23, 95] width 38 height 19
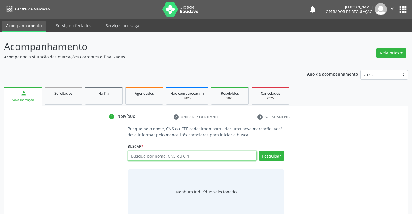
click at [172, 155] on input "text" at bounding box center [191, 156] width 129 height 10
type input "700005999851410"
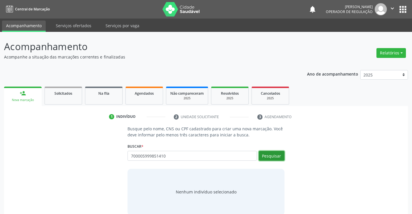
click at [272, 153] on button "Pesquisar" at bounding box center [272, 156] width 26 height 10
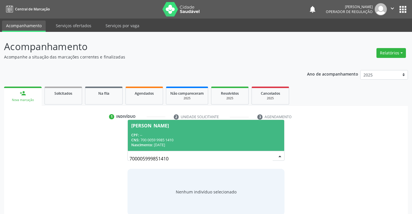
click at [237, 128] on span "[PERSON_NAME] CPF: -- CNS: 700 0059 9985 1410 Nascimento: [DATE]" at bounding box center [206, 135] width 156 height 31
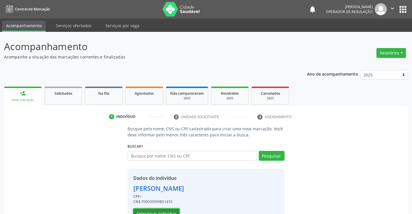
click at [158, 212] on button "Selecionar indivíduo" at bounding box center [156, 213] width 46 height 10
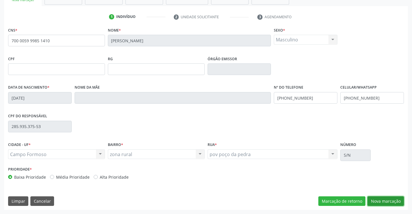
click at [385, 201] on button "Nova marcação" at bounding box center [385, 201] width 36 height 10
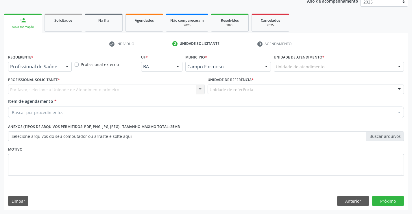
scroll to position [73, 0]
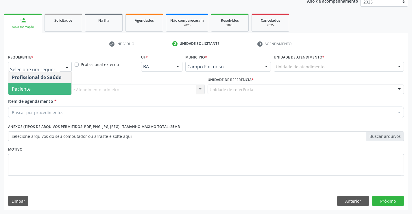
click at [39, 86] on span "Paciente" at bounding box center [39, 89] width 63 height 12
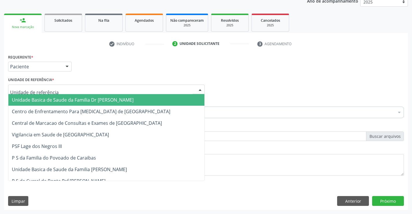
click at [48, 98] on span "Unidade Basica de Saude da Familia Dr [PERSON_NAME]" at bounding box center [73, 100] width 122 height 6
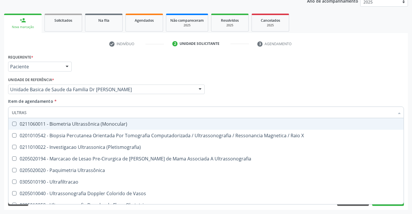
type input "ULTRASS"
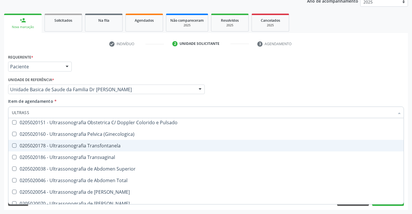
scroll to position [116, 0]
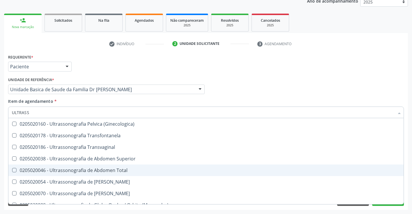
click at [131, 171] on div "0205020046 - Ultrassonografia de Abdomen Total" at bounding box center [206, 170] width 388 height 5
checkbox Total "true"
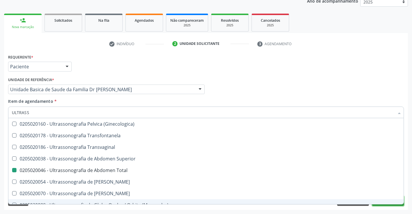
click at [389, 204] on button "Próximo" at bounding box center [388, 201] width 32 height 10
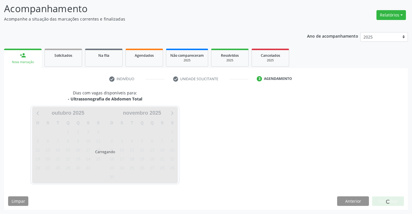
scroll to position [0, 0]
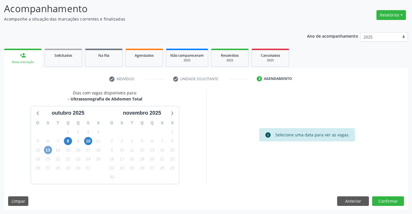
click at [47, 147] on span "13" at bounding box center [48, 150] width 8 height 8
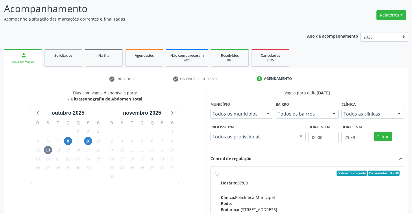
click at [221, 174] on label "Ordem de chegada Consumidos: 31 / 40 Horário: 07:00 Clínica: Policlínica Munici…" at bounding box center [310, 214] width 179 height 89
click at [217, 174] on input "Ordem de chegada Consumidos: 31 / 40 Horário: 07:00 Clínica: Policlínica Munici…" at bounding box center [217, 172] width 4 height 5
radio input "true"
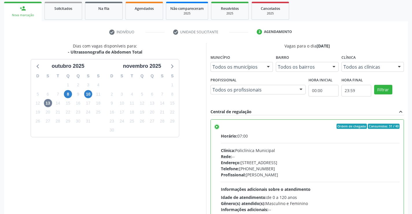
scroll to position [132, 0]
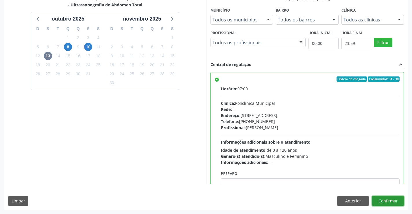
click at [390, 199] on button "Confirmar" at bounding box center [388, 201] width 32 height 10
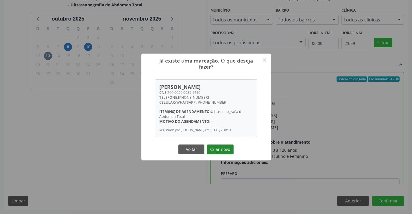
click at [224, 149] on button "Criar novo" at bounding box center [220, 149] width 27 height 10
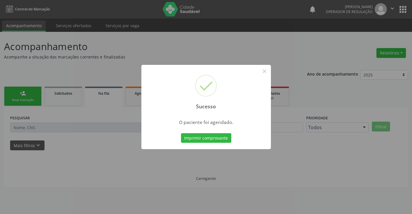
scroll to position [0, 0]
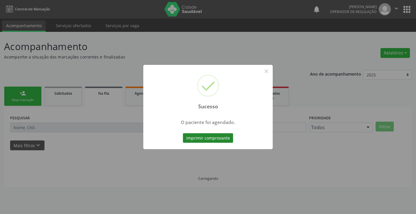
click at [214, 136] on button "Imprimir comprovante" at bounding box center [208, 138] width 50 height 10
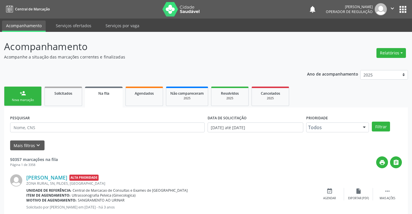
click at [26, 94] on link "person_add Nova marcação" at bounding box center [23, 95] width 38 height 19
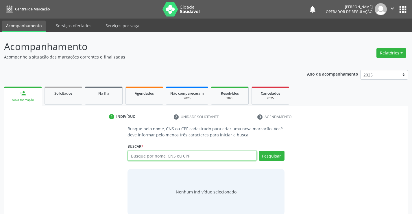
click at [163, 156] on input "text" at bounding box center [191, 156] width 129 height 10
type input "704205235474886"
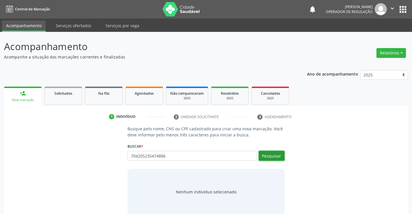
click at [276, 157] on button "Pesquisar" at bounding box center [272, 156] width 26 height 10
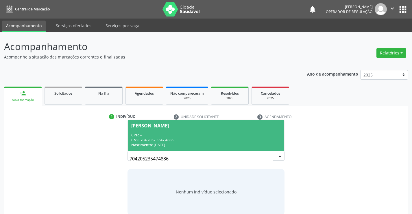
click at [206, 137] on div "CPF: --" at bounding box center [205, 134] width 149 height 5
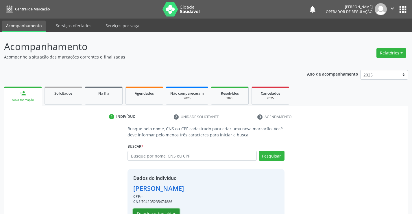
click at [168, 211] on button "Selecionar indivíduo" at bounding box center [156, 213] width 46 height 10
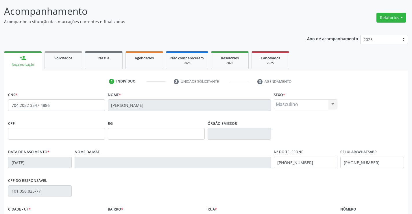
scroll to position [100, 0]
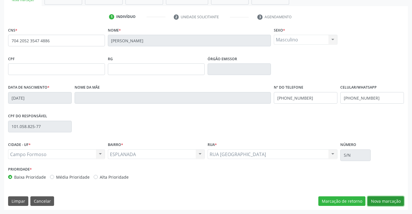
click at [386, 200] on button "Nova marcação" at bounding box center [385, 201] width 36 height 10
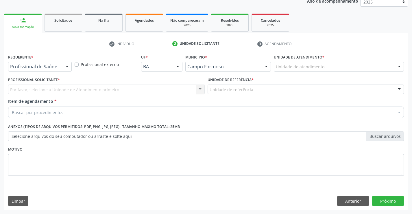
scroll to position [73, 0]
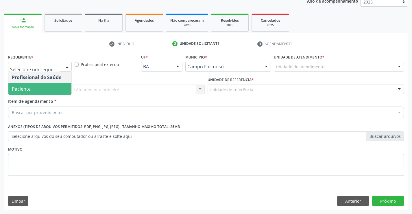
click at [51, 89] on span "Paciente" at bounding box center [39, 89] width 63 height 12
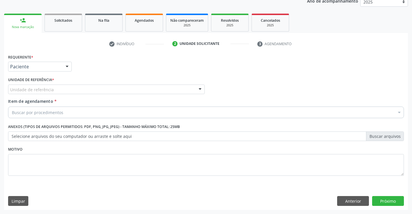
click at [54, 88] on div "Unidade de referência" at bounding box center [106, 89] width 197 height 10
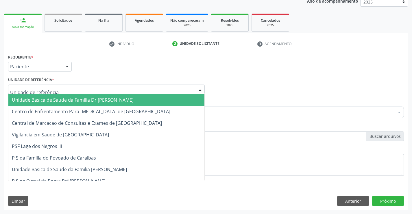
click at [54, 97] on span "Unidade Basica de Saude da Familia Dr [PERSON_NAME]" at bounding box center [73, 100] width 122 height 6
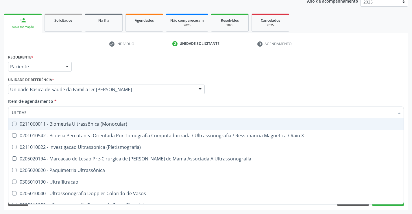
type input "ULTRASS"
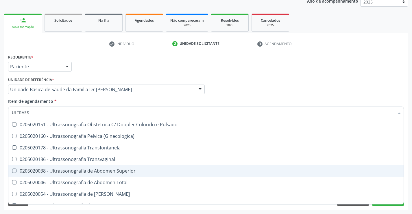
scroll to position [93, 0]
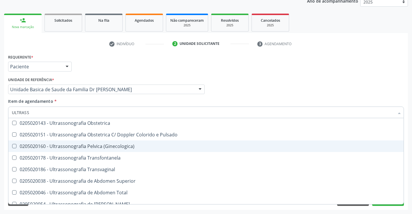
click at [133, 146] on div "0205020160 - Ultrassonografia Pelvica (Ginecologica)" at bounding box center [206, 146] width 388 height 5
checkbox \(Ginecologica\) "true"
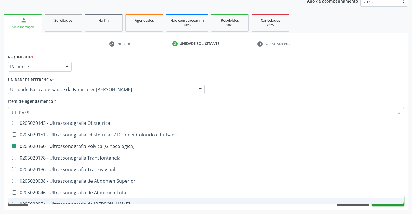
click at [382, 204] on button "Próximo" at bounding box center [388, 201] width 32 height 10
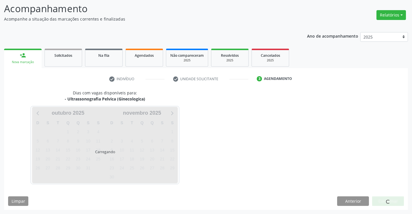
scroll to position [38, 0]
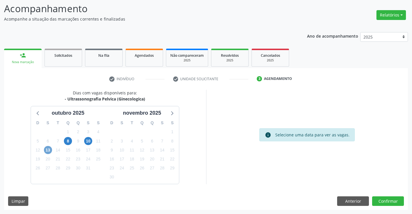
click at [47, 149] on span "13" at bounding box center [48, 150] width 8 height 8
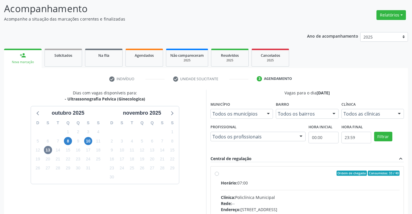
click at [221, 173] on label "Ordem de chegada Consumidos: 33 / 40 Horário: 07:00 Clínica: Policlínica Munici…" at bounding box center [310, 214] width 179 height 89
click at [218, 173] on input "Ordem de chegada Consumidos: 33 / 40 Horário: 07:00 Clínica: Policlínica Munici…" at bounding box center [217, 172] width 4 height 5
radio input "true"
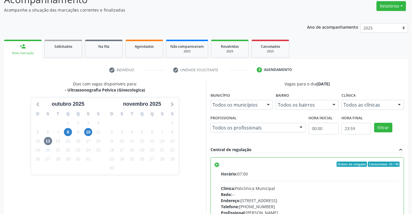
scroll to position [132, 0]
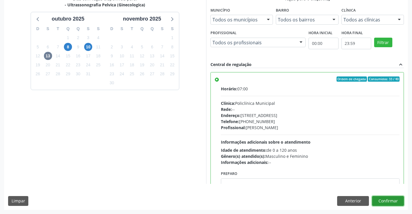
click at [386, 199] on button "Confirmar" at bounding box center [388, 201] width 32 height 10
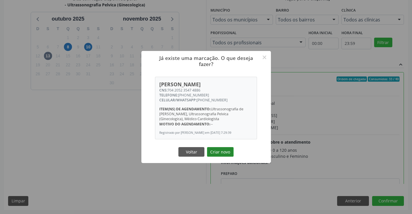
click at [224, 152] on button "Criar novo" at bounding box center [220, 152] width 27 height 10
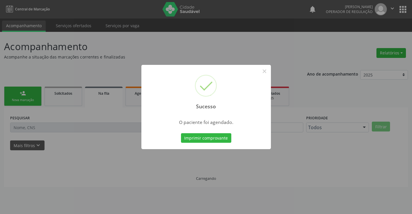
scroll to position [0, 0]
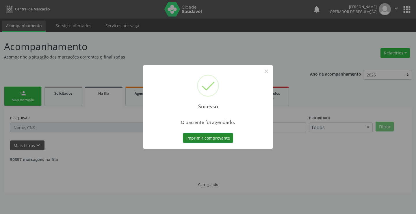
click at [202, 140] on button "Imprimir comprovante" at bounding box center [208, 138] width 50 height 10
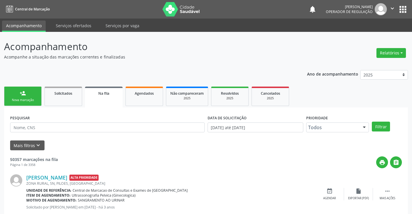
click at [392, 8] on icon "" at bounding box center [392, 8] width 6 height 6
click at [395, 12] on button "" at bounding box center [392, 9] width 11 height 12
click at [375, 36] on link "Sair" at bounding box center [378, 35] width 40 height 8
